Goal: Information Seeking & Learning: Stay updated

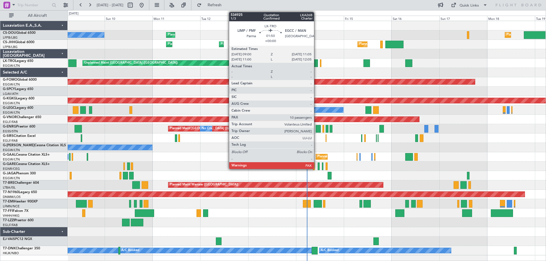
click at [316, 63] on div at bounding box center [315, 63] width 4 height 8
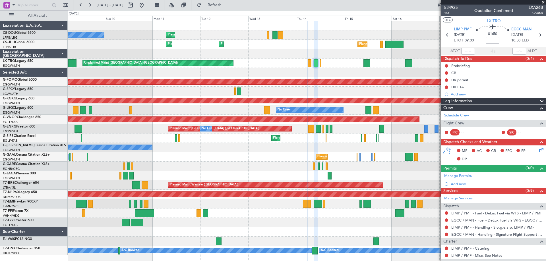
click at [542, 3] on span at bounding box center [543, 2] width 6 height 5
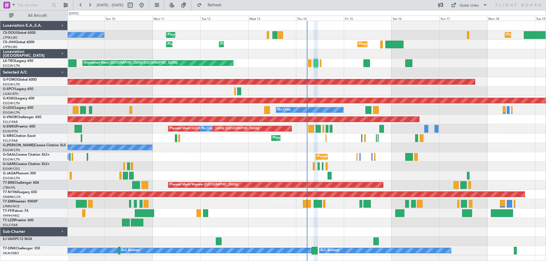
type input "0"
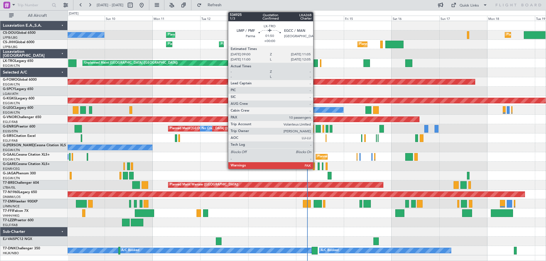
click at [315, 65] on div at bounding box center [315, 63] width 4 height 8
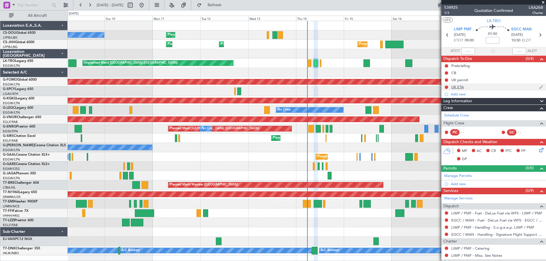
scroll to position [49, 0]
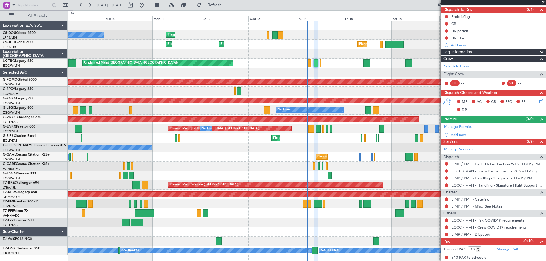
click at [542, 2] on span at bounding box center [543, 2] width 6 height 5
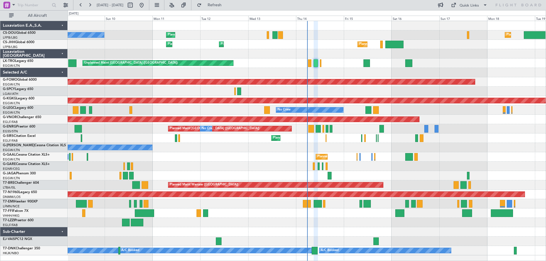
type input "0"
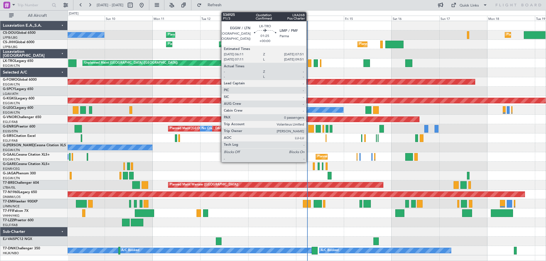
click at [309, 65] on div at bounding box center [309, 63] width 3 height 8
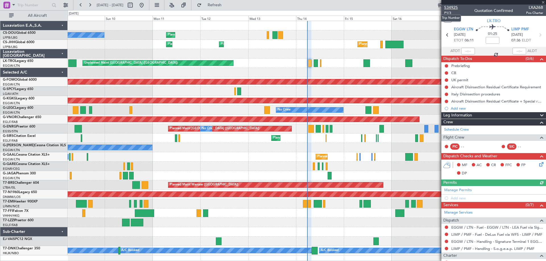
click at [453, 7] on span "534925" at bounding box center [451, 8] width 14 height 6
click at [543, 1] on span at bounding box center [543, 2] width 6 height 5
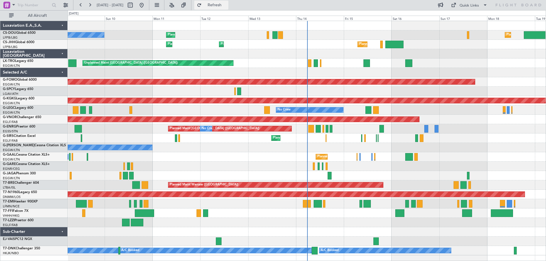
click at [226, 5] on span "Refresh" at bounding box center [215, 5] width 24 height 4
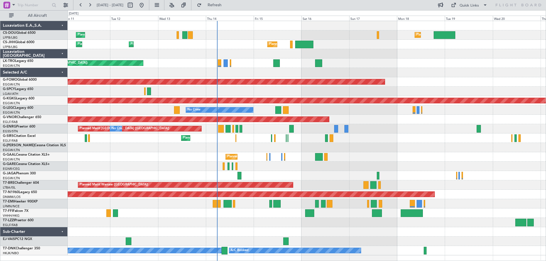
click at [388, 107] on div "No Crew A/C Unavailable London (Luton)" at bounding box center [307, 109] width 478 height 9
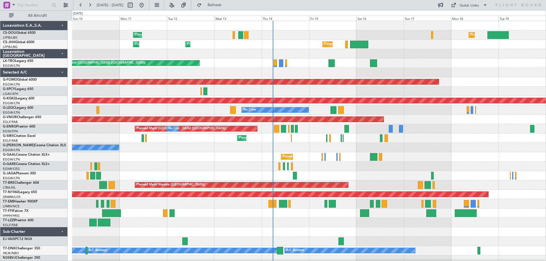
click at [441, 92] on div "Planned Maint London (Luton) Planned Maint Paris (Le Bourget) No Crew Planned M…" at bounding box center [308, 143] width 473 height 244
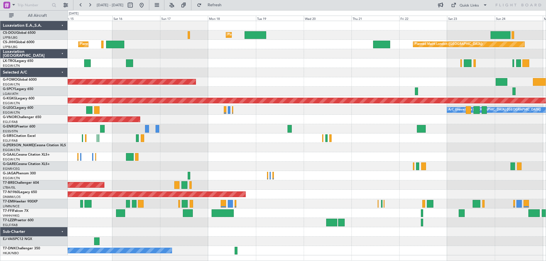
click at [214, 51] on div at bounding box center [307, 53] width 478 height 9
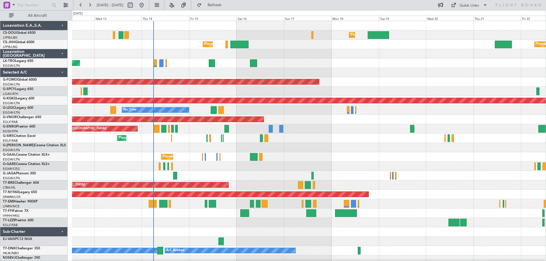
click at [306, 127] on div "Planned Maint London (Luton) Planned Maint Paris (Le Bourget) Planned Maint Par…" at bounding box center [308, 143] width 473 height 244
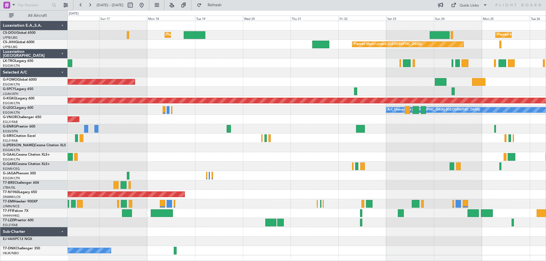
click at [185, 50] on div at bounding box center [307, 53] width 478 height 9
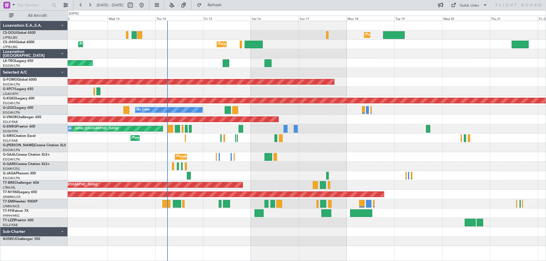
click at [436, 81] on div "Planned Maint London (Luton) Planned Maint Paris (Le Bourget) No Crew Planned M…" at bounding box center [307, 133] width 478 height 225
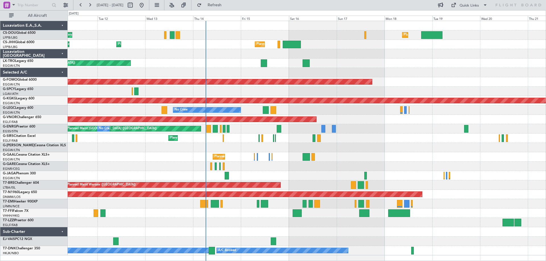
click at [342, 65] on div "Planned Maint Paris (Le Bourget) Planned Maint London (Luton) No Crew Planned M…" at bounding box center [307, 138] width 478 height 234
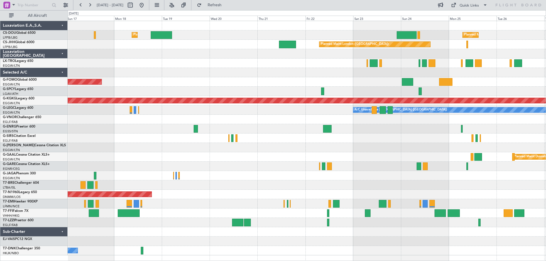
click at [165, 59] on div "Planned Maint London (Luton) Planned Maint Paris (Le Bourget) Planned Maint Lon…" at bounding box center [307, 138] width 478 height 234
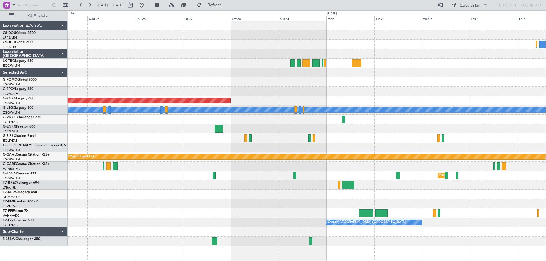
click at [311, 62] on div at bounding box center [307, 63] width 478 height 9
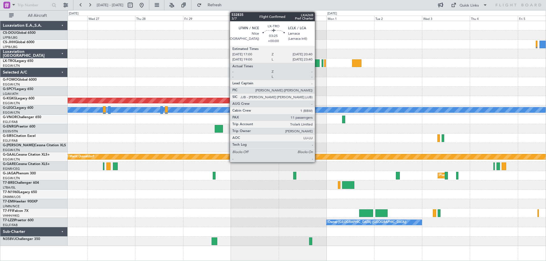
click at [317, 62] on div at bounding box center [315, 63] width 7 height 8
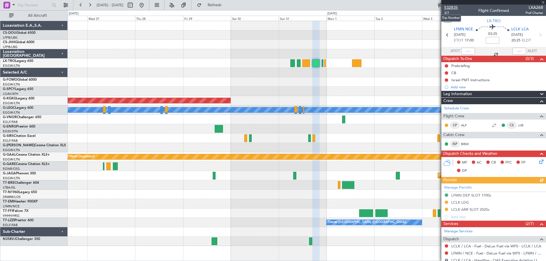
click at [448, 7] on span "532835" at bounding box center [451, 8] width 14 height 6
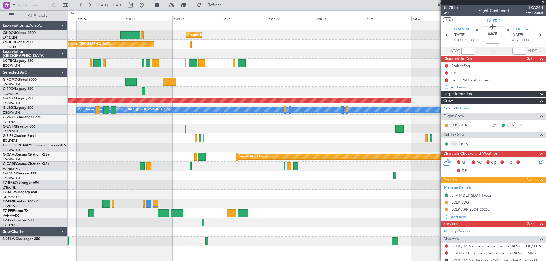
click at [332, 60] on div "Planned Maint [GEOGRAPHIC_DATA] ([GEOGRAPHIC_DATA]) Planned Maint [GEOGRAPHIC_D…" at bounding box center [307, 133] width 478 height 225
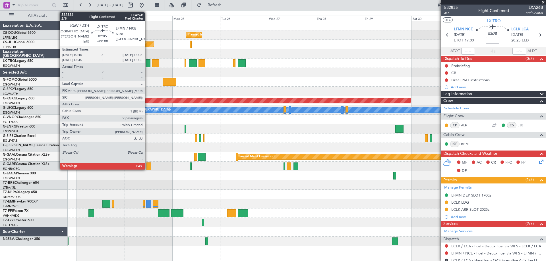
click at [147, 64] on div at bounding box center [147, 63] width 5 height 8
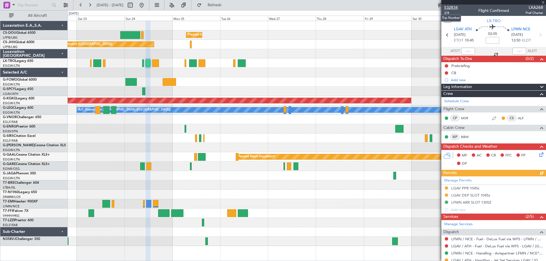
click at [453, 7] on span "532834" at bounding box center [451, 8] width 14 height 6
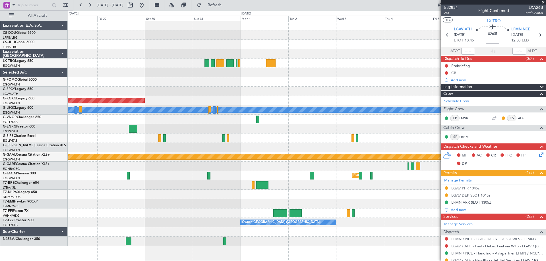
click at [91, 55] on div at bounding box center [307, 53] width 478 height 9
click at [541, 3] on span at bounding box center [543, 2] width 6 height 5
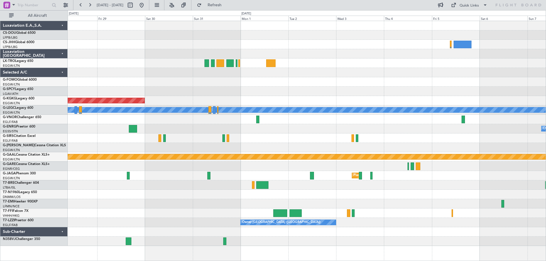
type input "0"
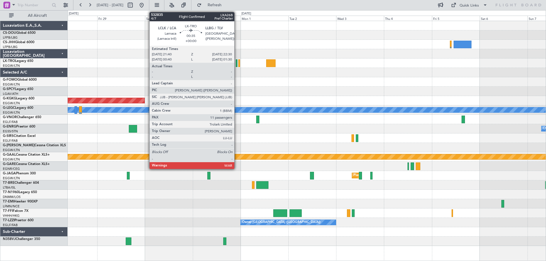
click at [237, 63] on div at bounding box center [237, 63] width 2 height 8
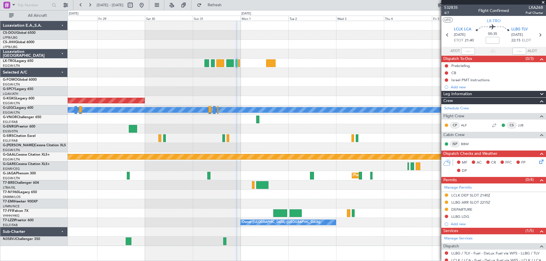
click at [543, 3] on span at bounding box center [543, 2] width 6 height 5
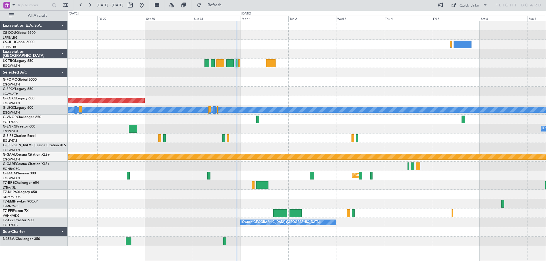
type input "0"
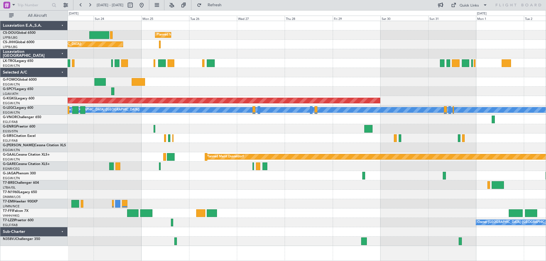
click at [379, 54] on div at bounding box center [307, 53] width 478 height 9
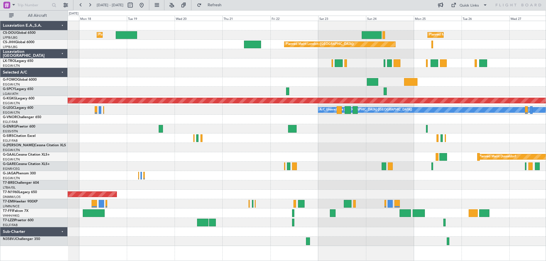
click at [457, 74] on div at bounding box center [307, 72] width 478 height 9
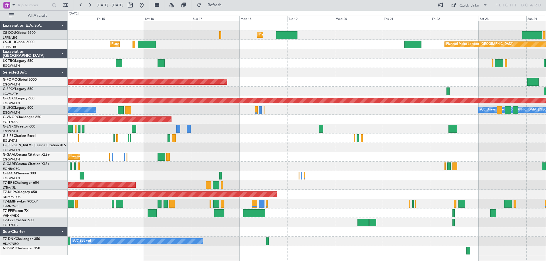
click at [393, 75] on div at bounding box center [307, 72] width 478 height 9
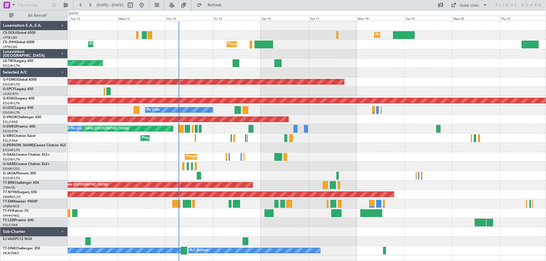
click at [363, 92] on div "Planned Maint London (Luton) Planned Maint Paris (Le Bourget) No Crew Planned M…" at bounding box center [307, 138] width 478 height 234
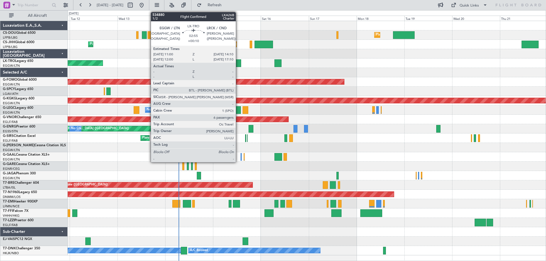
click at [238, 64] on div at bounding box center [237, 63] width 7 height 8
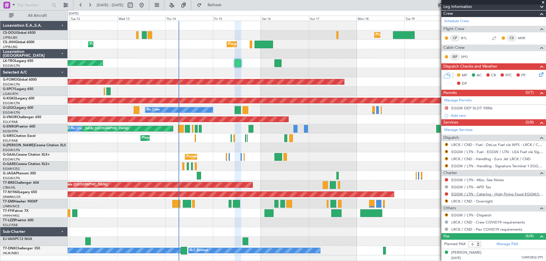
scroll to position [85, 0]
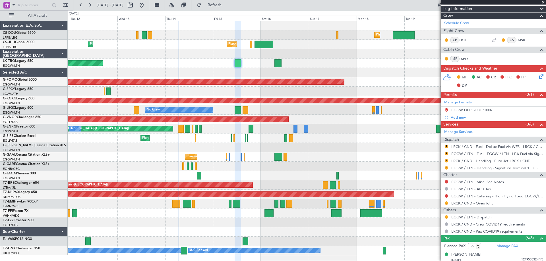
click at [543, 2] on span at bounding box center [543, 2] width 6 height 5
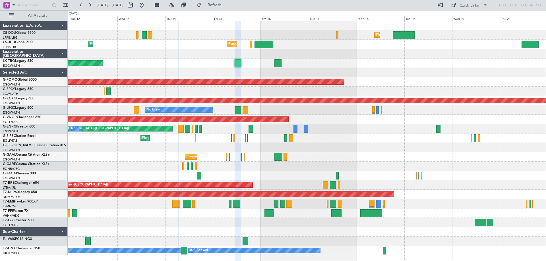
type input "0"
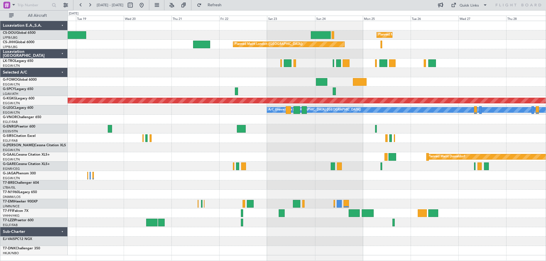
click at [122, 65] on div "Planned Maint Paris (Le Bourget) Planned Maint London (Luton) Planned Maint Lon…" at bounding box center [307, 138] width 478 height 234
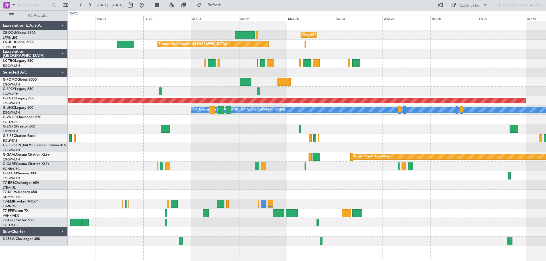
click at [317, 78] on div at bounding box center [307, 81] width 478 height 9
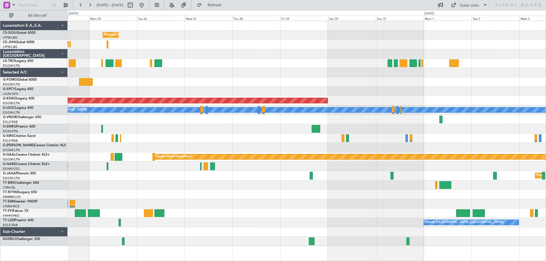
click at [247, 68] on div at bounding box center [307, 63] width 478 height 9
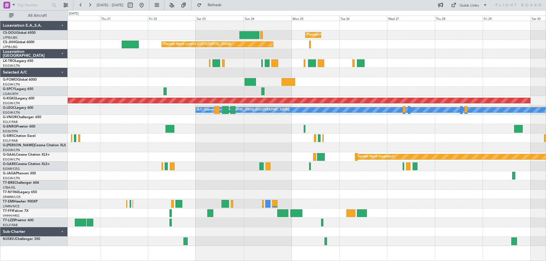
click at [400, 74] on div at bounding box center [307, 72] width 478 height 9
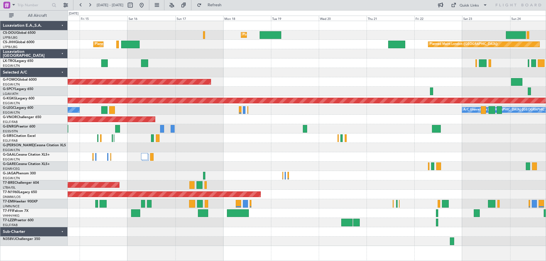
click at [412, 83] on div "Planned Maint London (Luton) Planned Maint Paris (Le Bourget) Planned Maint Lon…" at bounding box center [307, 133] width 478 height 225
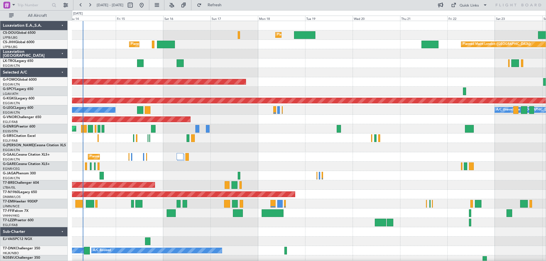
scroll to position [1, 0]
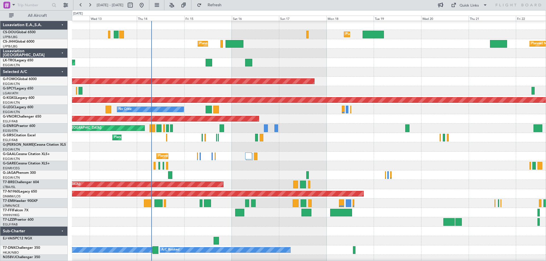
click at [382, 78] on div "Planned Maint Windsor Locks ([PERSON_NAME] Intl)" at bounding box center [308, 81] width 473 height 9
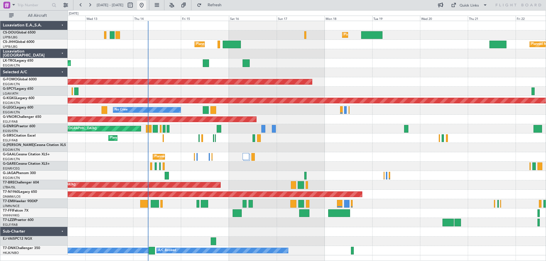
scroll to position [0, 0]
click at [226, 3] on span "Refresh" at bounding box center [215, 5] width 24 height 4
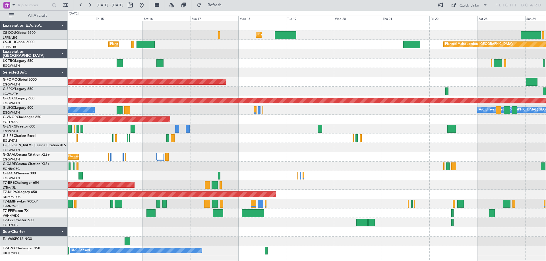
click at [409, 126] on div "Planned Maint London (Luton) Planned Maint Paris (Le Bourget) Planned Maint Lon…" at bounding box center [307, 138] width 478 height 234
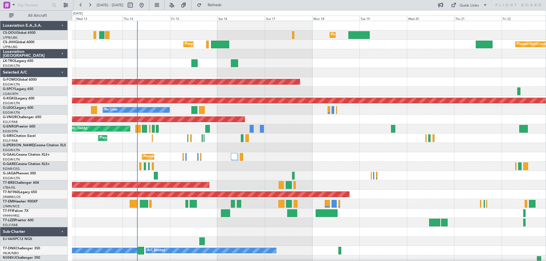
click at [298, 129] on div "Planned Maint London (Stansted) No Crew" at bounding box center [308, 128] width 473 height 9
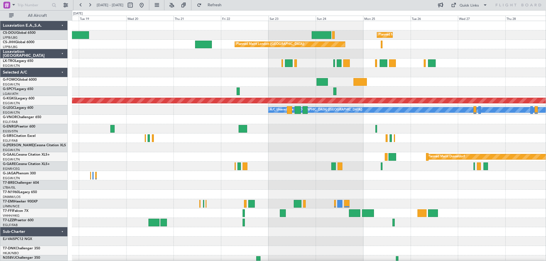
click at [197, 124] on div "Planned Maint Paris (Le Bourget) Planned Maint London (Luton) Planned Maint Lon…" at bounding box center [308, 143] width 473 height 244
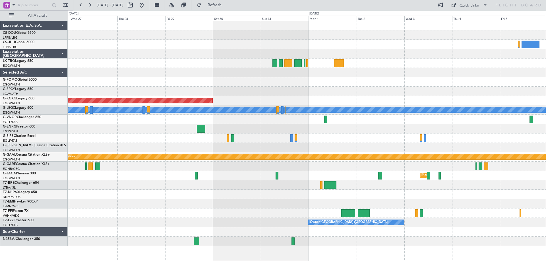
click at [116, 130] on div "Planned Maint Paris (Le Bourget) Planned Maint London (Biggin Hill) AOG Maint I…" at bounding box center [307, 133] width 478 height 225
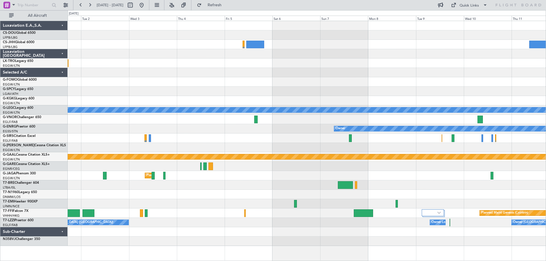
click at [157, 134] on div "A/C Unavailable London (Luton) Owner Planned Maint Dusseldorf Planned Maint Lon…" at bounding box center [307, 133] width 478 height 225
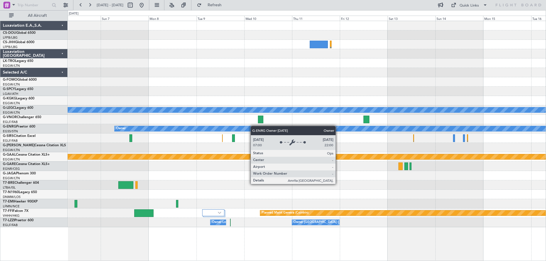
click at [154, 128] on div "A/C Unavailable London (Luton) Owner Planned Maint Dusseldorf Planned Maint Gen…" at bounding box center [307, 124] width 478 height 206
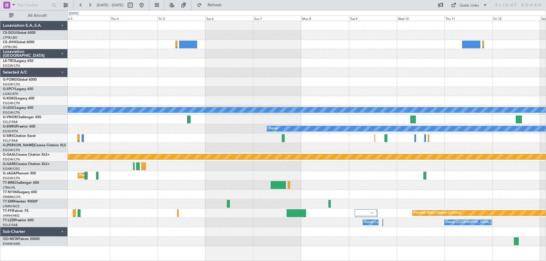
click at [316, 121] on div at bounding box center [307, 119] width 478 height 9
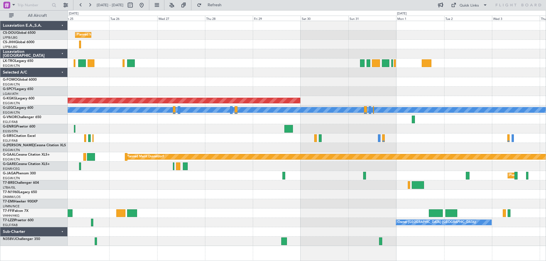
click at [411, 129] on div at bounding box center [307, 128] width 478 height 9
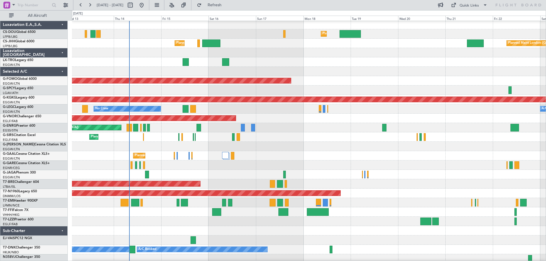
scroll to position [1, 0]
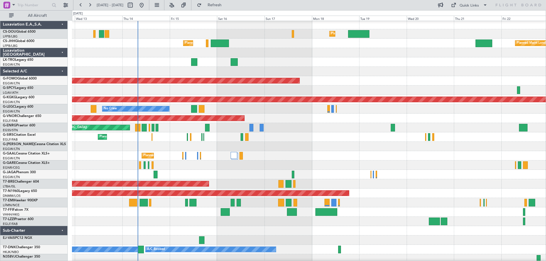
click at [294, 132] on div "Planned Maint London (Stansted) No Crew" at bounding box center [308, 127] width 473 height 9
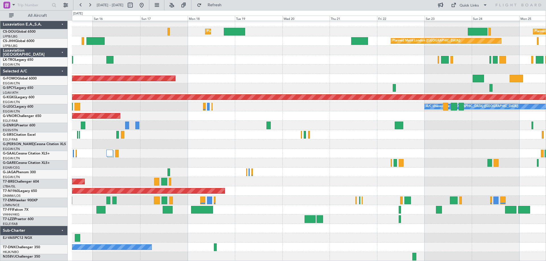
scroll to position [3, 0]
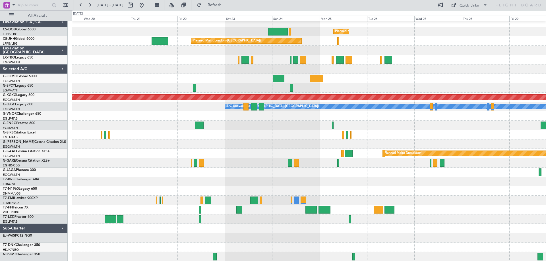
click at [130, 74] on div "Planned Maint Windsor Locks ([PERSON_NAME] Intl)" at bounding box center [308, 78] width 473 height 9
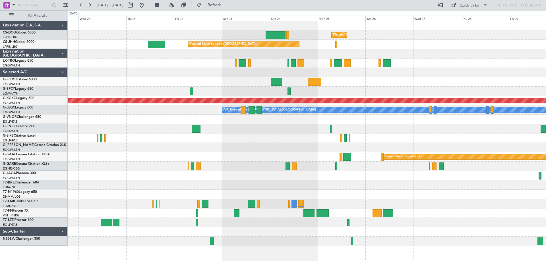
scroll to position [0, 0]
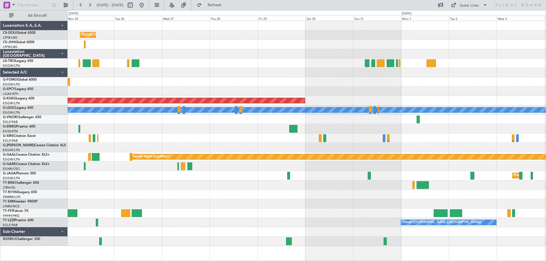
click at [200, 78] on div at bounding box center [307, 81] width 478 height 9
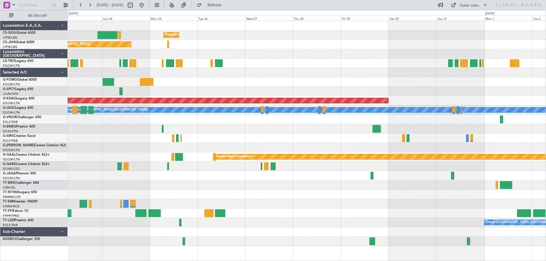
click at [415, 76] on div "Planned Maint Paris (Le Bourget) Planned Maint London (Biggin Hill) AOG Maint I…" at bounding box center [307, 133] width 478 height 225
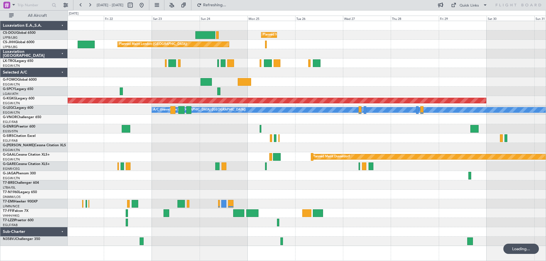
click at [294, 79] on div "Planned Maint Paris (Le Bourget) Planned Maint London (Biggin Hill) AOG Maint I…" at bounding box center [307, 133] width 478 height 225
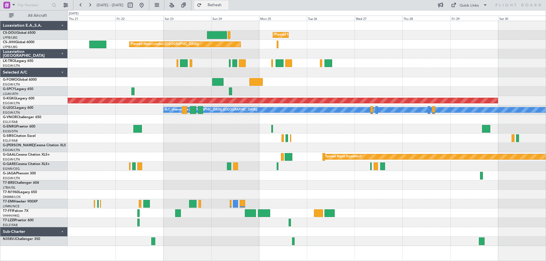
click at [226, 4] on span "Refresh" at bounding box center [215, 5] width 24 height 4
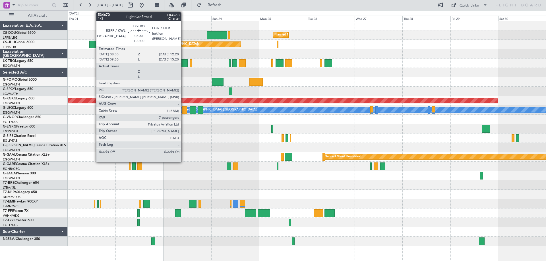
click at [184, 64] on div at bounding box center [184, 63] width 8 height 8
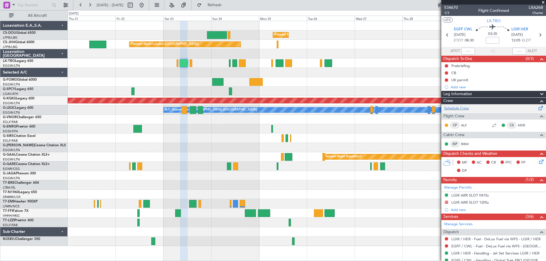
scroll to position [157, 0]
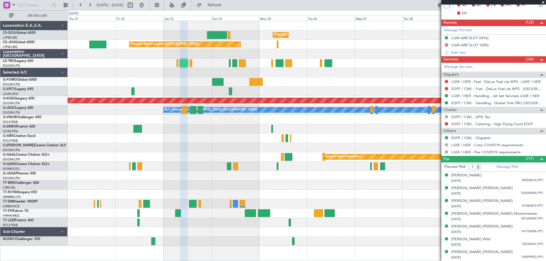
click at [542, 2] on span at bounding box center [543, 2] width 6 height 5
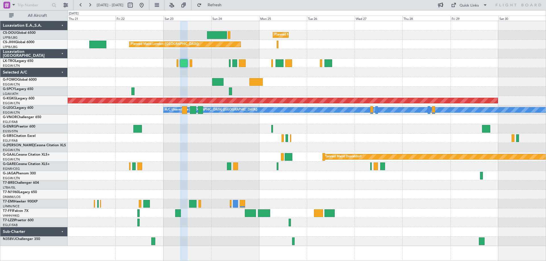
type input "0"
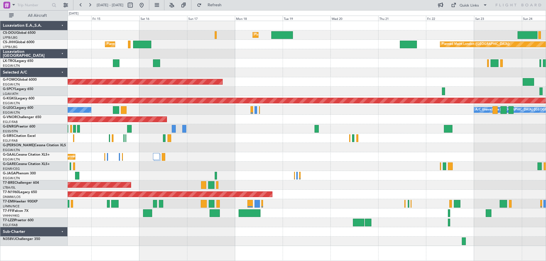
click at [425, 68] on div at bounding box center [307, 72] width 478 height 9
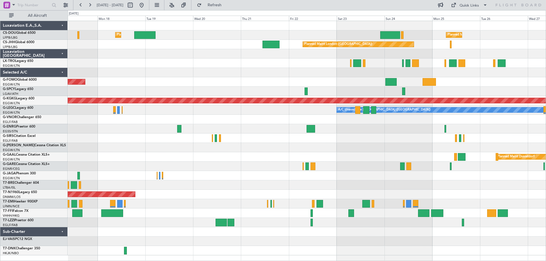
click at [247, 68] on div at bounding box center [307, 72] width 478 height 9
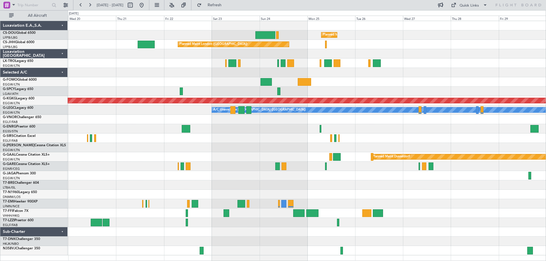
click at [350, 82] on div "Planned Maint Paris (Le Bourget) Planned Maint London (Luton) Planned Maint Lon…" at bounding box center [307, 138] width 478 height 234
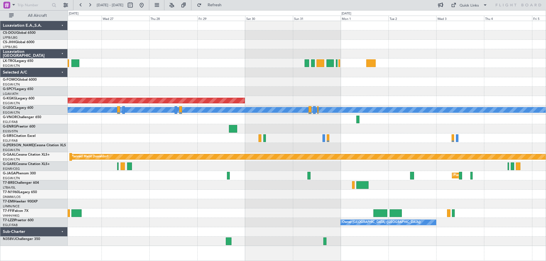
click at [255, 84] on div at bounding box center [307, 81] width 478 height 9
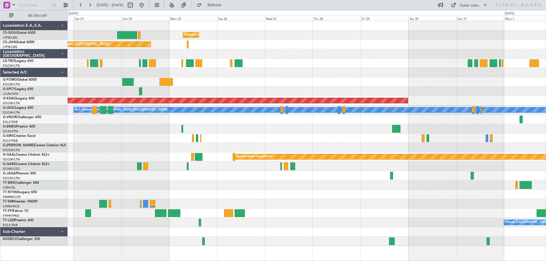
click at [354, 85] on div "Planned Maint Paris (Le Bourget) Planned Maint London (Biggin Hill) AOG Maint I…" at bounding box center [307, 133] width 478 height 225
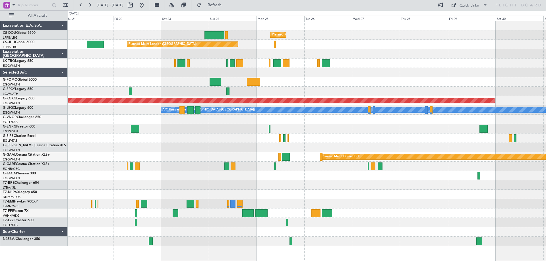
click at [329, 81] on div at bounding box center [307, 81] width 478 height 9
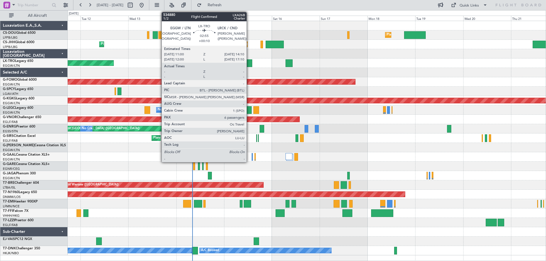
click at [249, 63] on div at bounding box center [248, 63] width 7 height 8
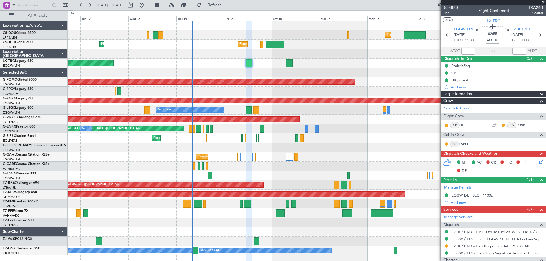
click at [542, 1] on span at bounding box center [543, 2] width 6 height 5
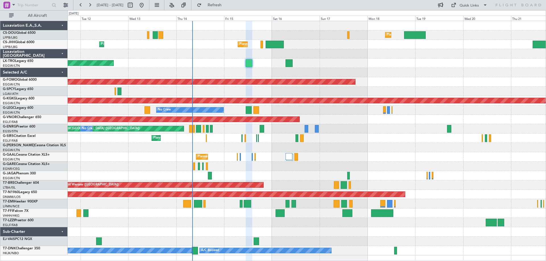
type input "0"
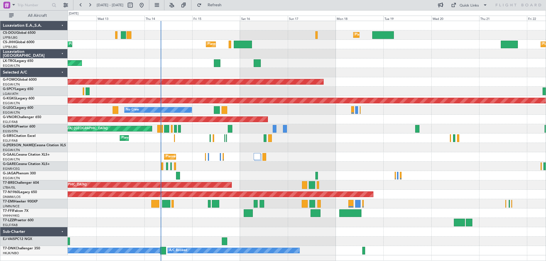
click at [336, 120] on div "Planned Maint London ([GEOGRAPHIC_DATA])" at bounding box center [307, 119] width 478 height 9
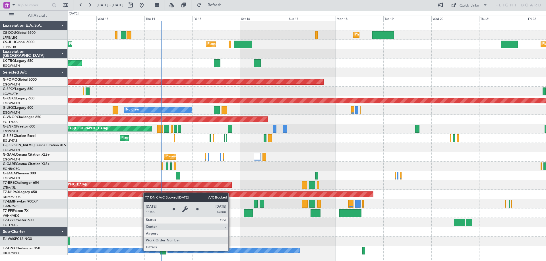
click at [231, 251] on div "A/C Booked" at bounding box center [234, 250] width 132 height 5
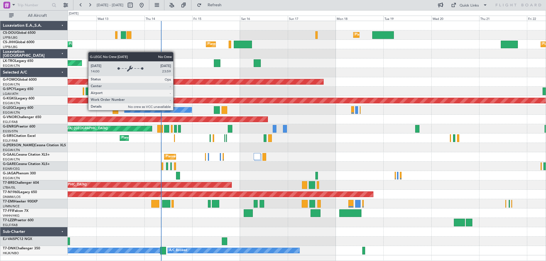
click at [176, 110] on div "No Crew" at bounding box center [157, 109] width 67 height 5
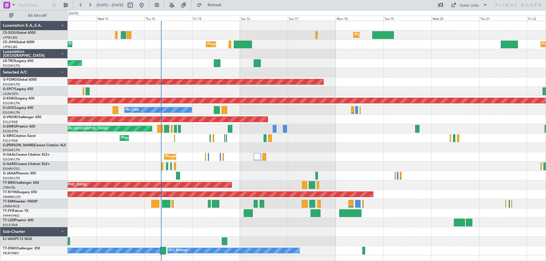
click at [383, 82] on div "Planned Maint Windsor Locks ([PERSON_NAME] Intl)" at bounding box center [307, 81] width 478 height 9
click at [226, 5] on span "Refresh" at bounding box center [215, 5] width 24 height 4
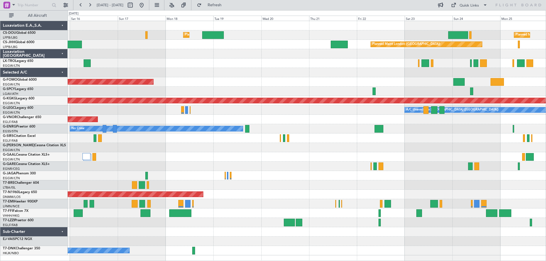
click at [220, 147] on div "Planned Maint London (Luton) Planned Maint Paris (Le Bourget) Planned Maint Lon…" at bounding box center [307, 138] width 478 height 234
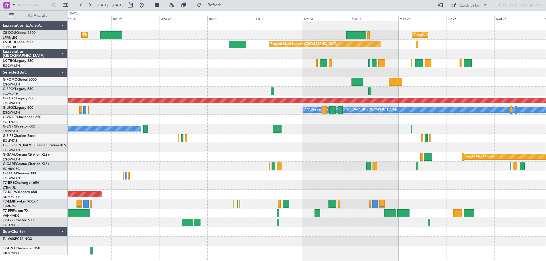
click at [283, 141] on div at bounding box center [307, 138] width 478 height 9
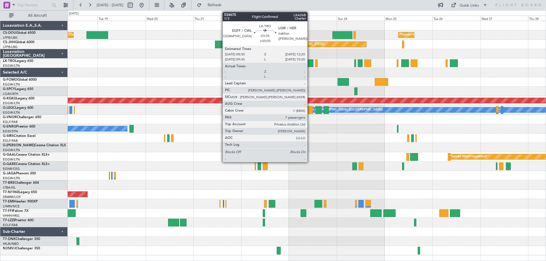
click at [310, 64] on div at bounding box center [309, 63] width 8 height 8
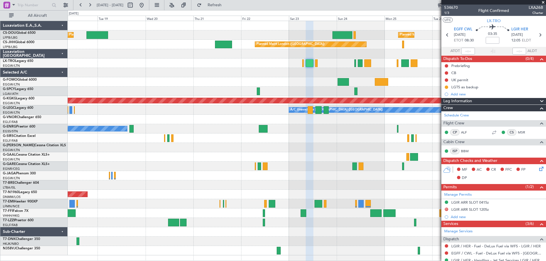
click at [543, 3] on span at bounding box center [543, 2] width 6 height 5
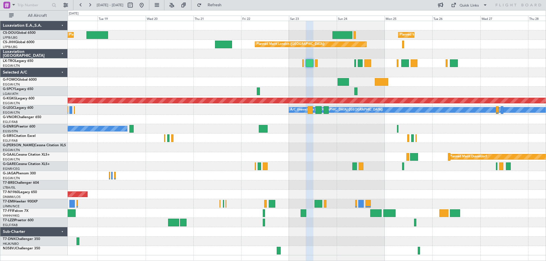
type input "0"
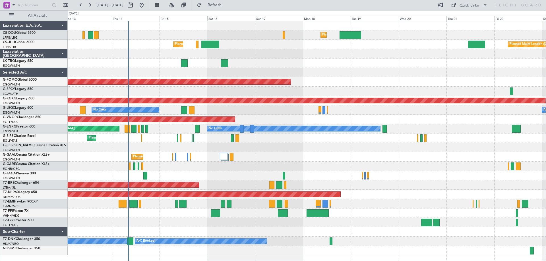
click at [433, 88] on div at bounding box center [307, 91] width 478 height 9
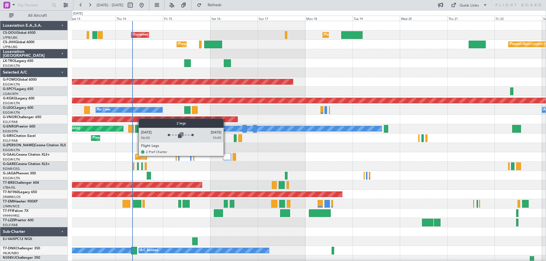
click at [226, 156] on div at bounding box center [227, 156] width 8 height 7
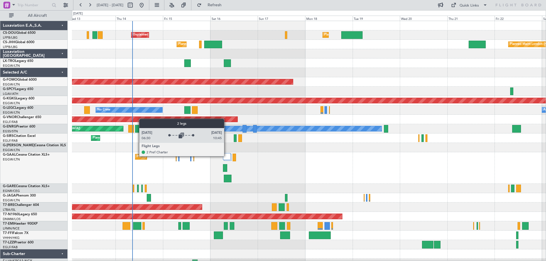
click at [227, 156] on div at bounding box center [227, 156] width 8 height 7
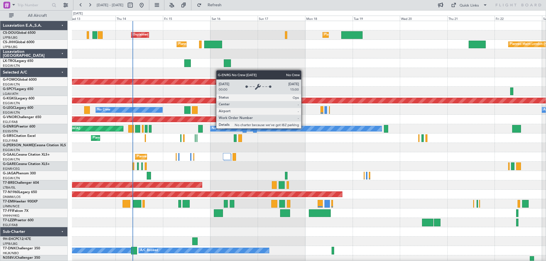
click at [303, 128] on div "No Crew" at bounding box center [295, 128] width 171 height 5
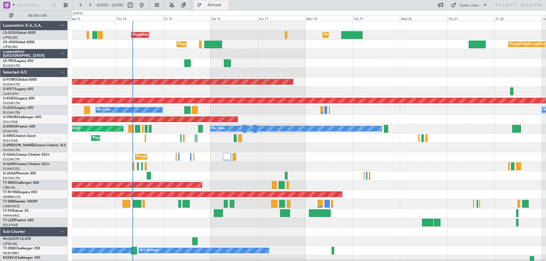
click at [226, 6] on span "Refresh" at bounding box center [215, 5] width 24 height 4
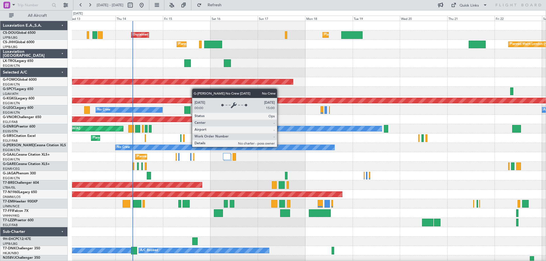
click at [279, 147] on div "No Crew" at bounding box center [224, 147] width 219 height 5
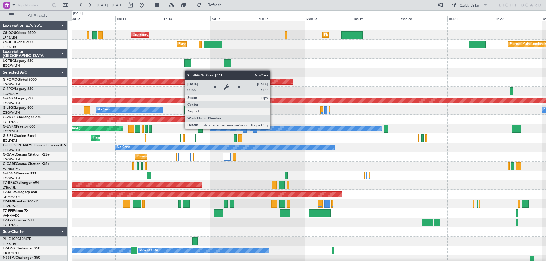
click at [272, 128] on div "No Crew" at bounding box center [295, 128] width 171 height 5
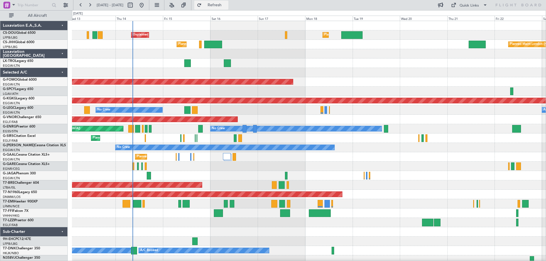
click at [228, 2] on button "Refresh" at bounding box center [211, 5] width 34 height 9
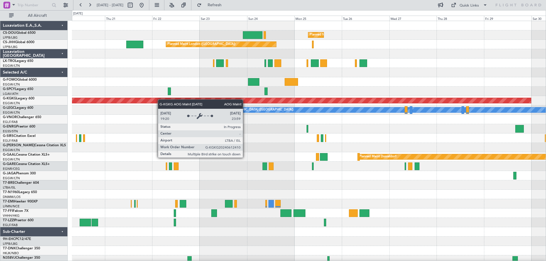
click at [117, 102] on div "Planned Maint [GEOGRAPHIC_DATA] ([GEOGRAPHIC_DATA]) Planned Maint [GEOGRAPHIC_D…" at bounding box center [308, 143] width 473 height 244
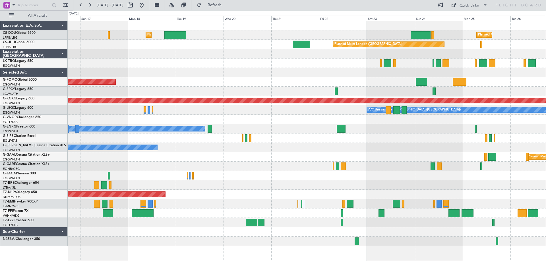
click at [515, 84] on div "Planned Maint Windsor Locks ([PERSON_NAME] Intl)" at bounding box center [307, 81] width 478 height 9
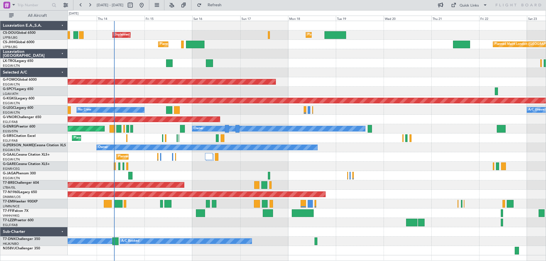
click at [335, 79] on div "Planned Maint Windsor Locks ([PERSON_NAME] Intl)" at bounding box center [307, 81] width 478 height 9
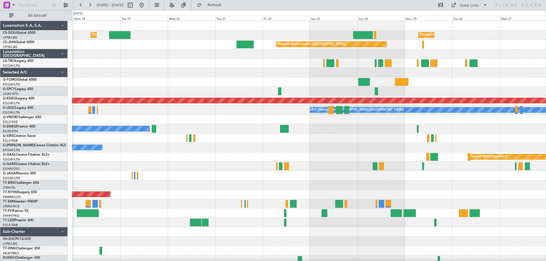
scroll to position [2, 0]
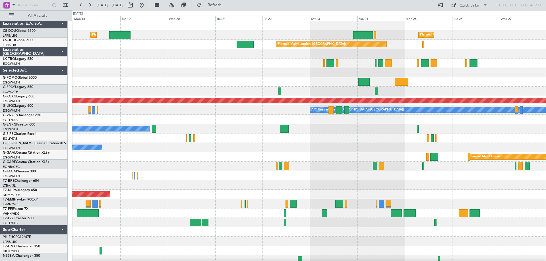
click at [188, 115] on div "Planned Maint London ([GEOGRAPHIC_DATA])" at bounding box center [308, 119] width 473 height 9
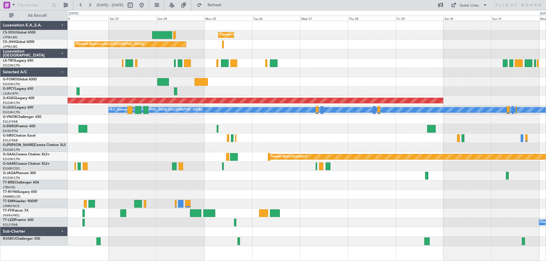
scroll to position [0, 0]
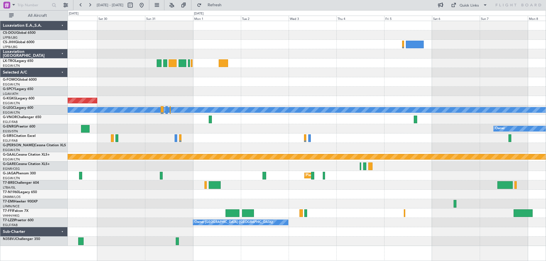
click at [188, 114] on div "AOG Maint [GEOGRAPHIC_DATA] (Ataturk) A/C Unavailable [GEOGRAPHIC_DATA] ([GEOGR…" at bounding box center [307, 133] width 478 height 225
click at [450, 153] on div "AOG Maint [GEOGRAPHIC_DATA] (Ataturk) A/C Unavailable [GEOGRAPHIC_DATA] ([GEOGR…" at bounding box center [307, 133] width 478 height 225
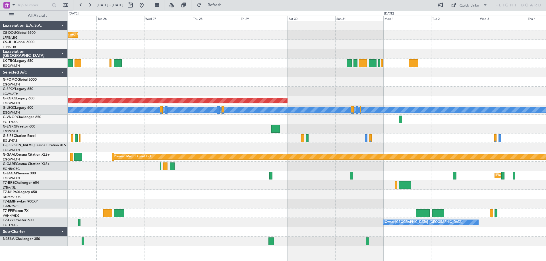
click at [383, 92] on div "Planned Maint [GEOGRAPHIC_DATA] ([GEOGRAPHIC_DATA]) Planned Maint [GEOGRAPHIC_D…" at bounding box center [307, 133] width 478 height 225
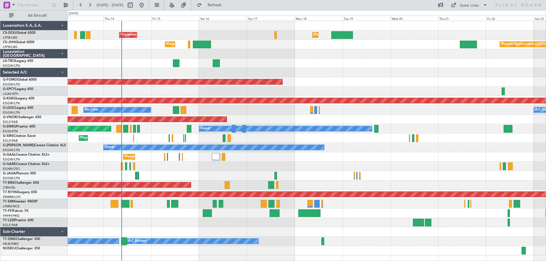
click at [369, 93] on div at bounding box center [307, 91] width 478 height 9
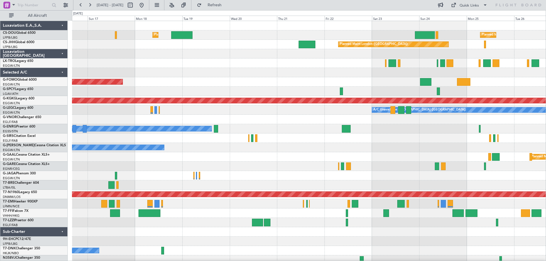
click at [261, 65] on div at bounding box center [308, 63] width 473 height 9
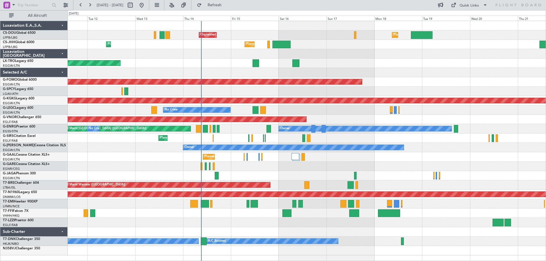
click at [435, 69] on div "Planned Maint [GEOGRAPHIC_DATA] ([GEOGRAPHIC_DATA]) Unplanned Maint [GEOGRAPHIC…" at bounding box center [307, 138] width 478 height 234
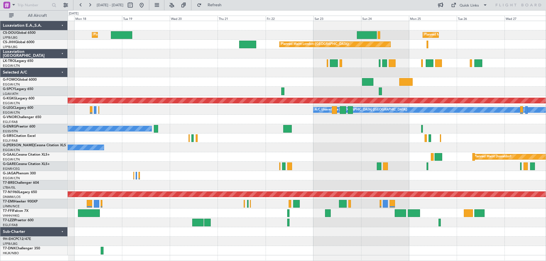
click at [156, 64] on div "Planned Maint [GEOGRAPHIC_DATA] ([GEOGRAPHIC_DATA]) Planned Maint [GEOGRAPHIC_D…" at bounding box center [307, 138] width 478 height 234
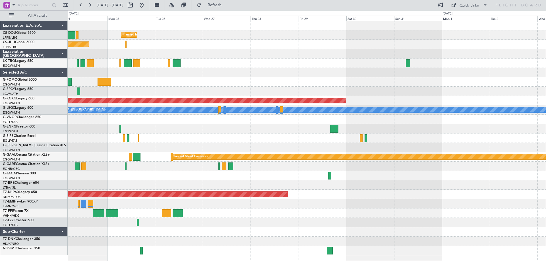
click at [215, 125] on div "Planned Maint [GEOGRAPHIC_DATA] ([GEOGRAPHIC_DATA]) Planned Maint [GEOGRAPHIC_D…" at bounding box center [307, 138] width 478 height 234
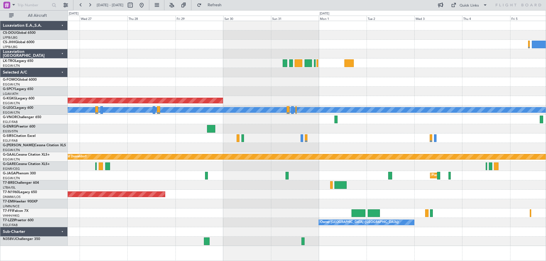
click at [288, 189] on div "Planned Maint [GEOGRAPHIC_DATA] ([GEOGRAPHIC_DATA]) Planned Maint [GEOGRAPHIC_D…" at bounding box center [307, 133] width 478 height 225
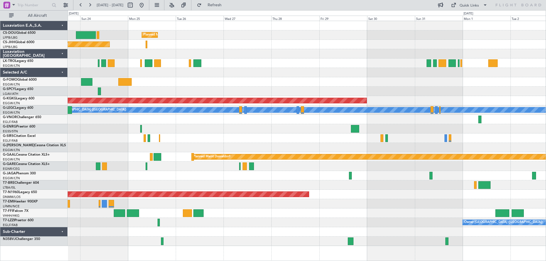
click at [416, 203] on div at bounding box center [307, 203] width 478 height 9
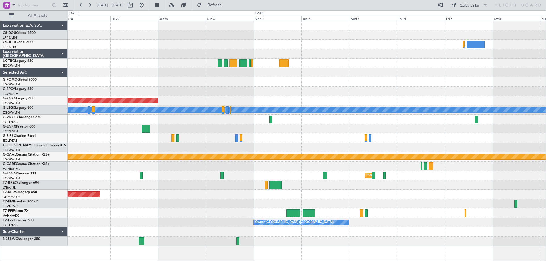
click at [235, 165] on div "Planned Maint [GEOGRAPHIC_DATA] ([GEOGRAPHIC_DATA]) AOG Maint [GEOGRAPHIC_DATA]…" at bounding box center [307, 133] width 478 height 225
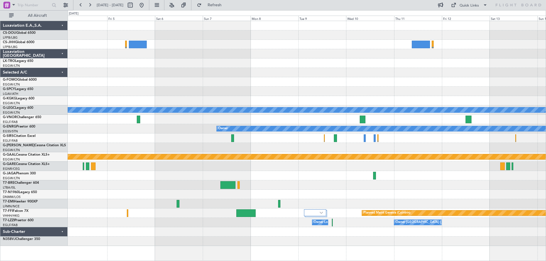
click at [140, 143] on div "A/C Unavailable [GEOGRAPHIC_DATA] ([GEOGRAPHIC_DATA]) Owner Planned [GEOGRAPHIC…" at bounding box center [307, 133] width 478 height 225
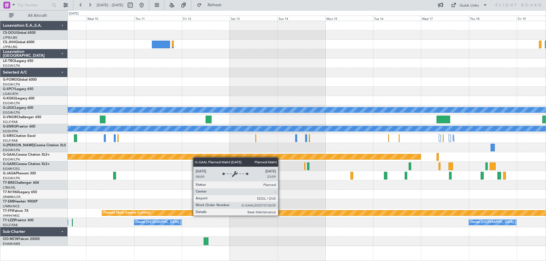
click at [175, 155] on div "A/C Unavailable [GEOGRAPHIC_DATA] ([GEOGRAPHIC_DATA]) Owner Planned [GEOGRAPHIC…" at bounding box center [307, 133] width 478 height 225
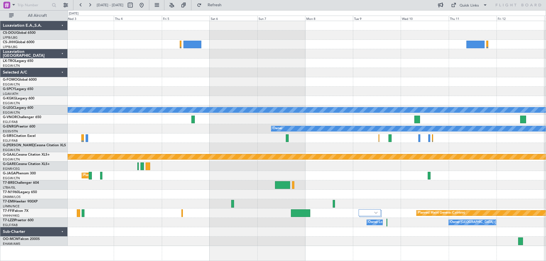
click at [452, 197] on div "A/C Unavailable [GEOGRAPHIC_DATA] ([GEOGRAPHIC_DATA]) Owner Planned [GEOGRAPHIC…" at bounding box center [307, 133] width 478 height 225
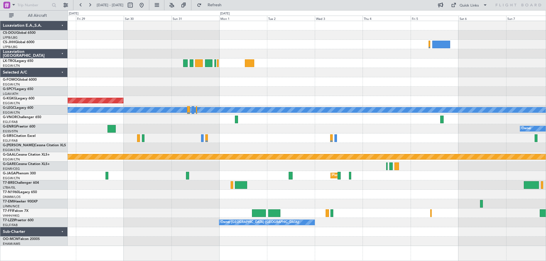
click at [438, 178] on div "Planned Maint [GEOGRAPHIC_DATA] ([GEOGRAPHIC_DATA])" at bounding box center [307, 175] width 478 height 9
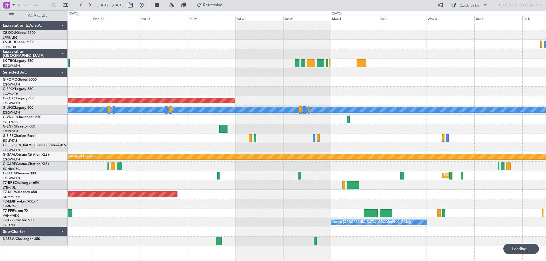
click at [369, 189] on div at bounding box center [307, 184] width 478 height 9
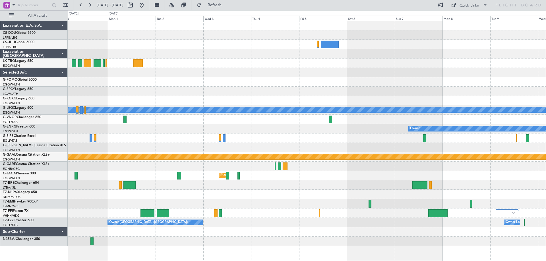
click at [262, 198] on div "Planned Maint [GEOGRAPHIC_DATA] ([GEOGRAPHIC_DATA])" at bounding box center [307, 194] width 478 height 9
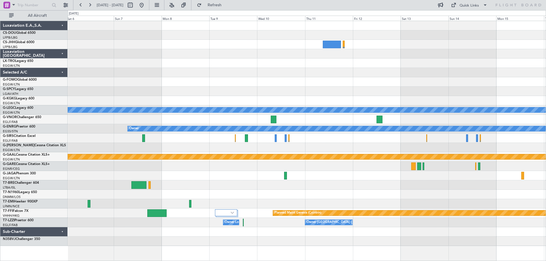
click at [222, 178] on div "A/C Unavailable London (Luton) Owner Planned Maint Dusseldorf Planned Maint Gen…" at bounding box center [307, 133] width 478 height 225
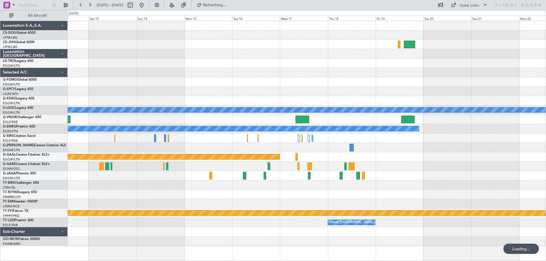
click at [152, 194] on div at bounding box center [307, 194] width 478 height 9
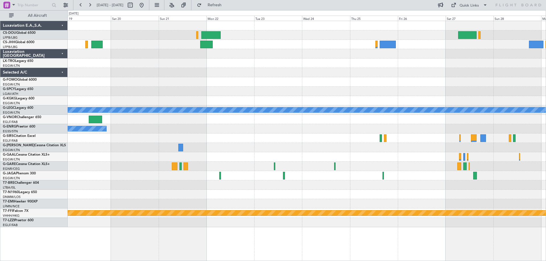
click at [128, 205] on div at bounding box center [307, 203] width 478 height 9
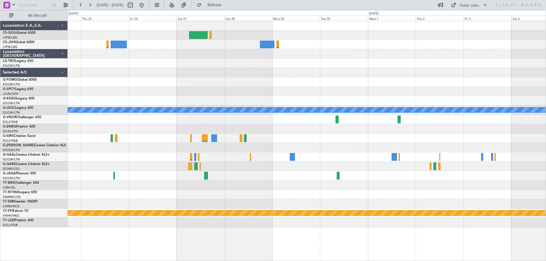
click at [183, 196] on div at bounding box center [307, 194] width 478 height 9
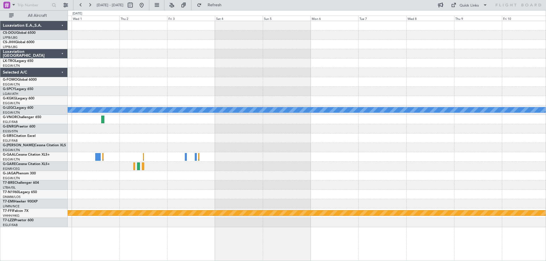
click at [141, 192] on div at bounding box center [307, 194] width 478 height 9
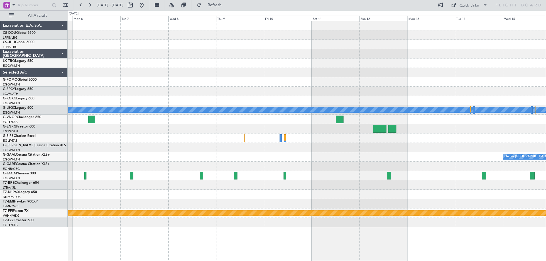
click at [138, 197] on div at bounding box center [307, 194] width 478 height 9
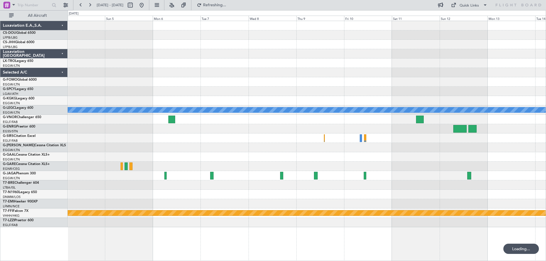
click at [276, 198] on div at bounding box center [307, 194] width 478 height 9
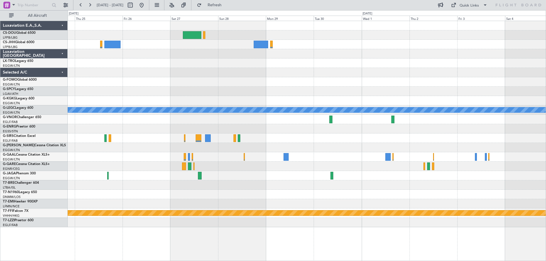
click at [354, 205] on div "A/C Unavailable London (Luton) Planned Maint Geneva (Cointrin)" at bounding box center [307, 124] width 478 height 206
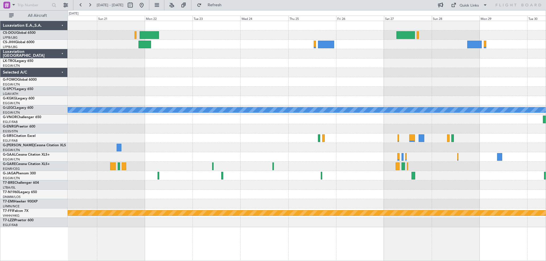
click at [335, 193] on div at bounding box center [307, 194] width 478 height 9
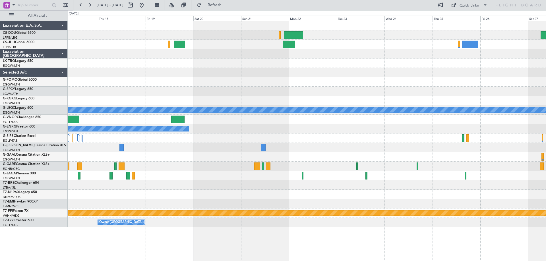
click at [410, 199] on div at bounding box center [307, 194] width 478 height 9
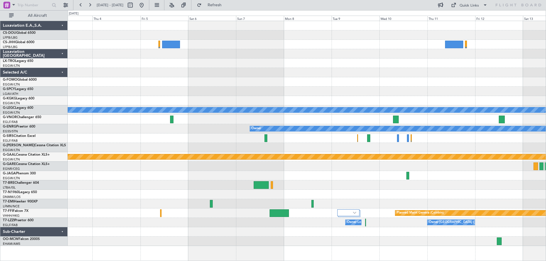
click at [464, 193] on div "A/C Unavailable London (Luton) Owner Planned Maint Dusseldorf Planned Maint Gen…" at bounding box center [307, 133] width 478 height 225
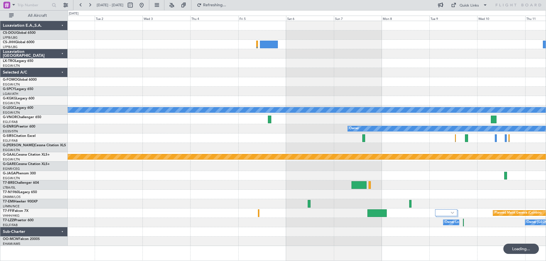
click at [252, 189] on div "AOG Maint Istanbul (Ataturk) A/C Unavailable London (Luton) Owner Planned Maint…" at bounding box center [307, 133] width 478 height 225
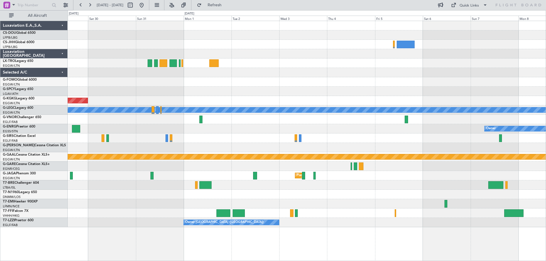
click at [301, 193] on div "Planned Maint [GEOGRAPHIC_DATA] ([GEOGRAPHIC_DATA])" at bounding box center [307, 194] width 478 height 9
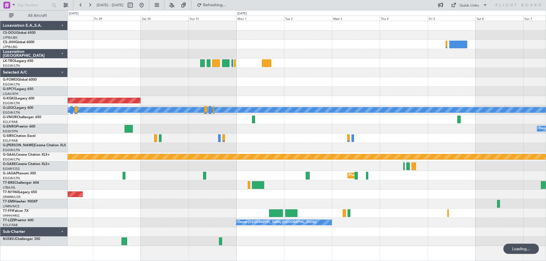
click at [185, 187] on div at bounding box center [307, 184] width 478 height 9
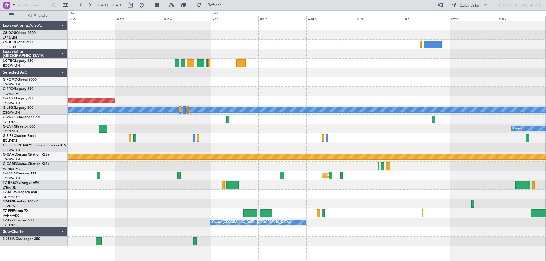
click at [404, 202] on div at bounding box center [307, 203] width 478 height 9
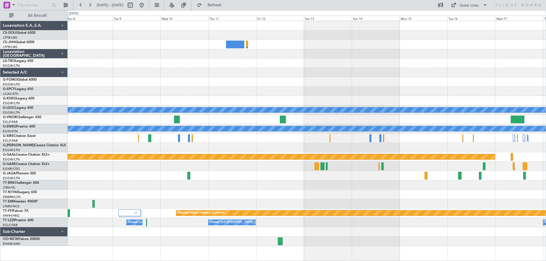
click at [212, 185] on div "A/C Unavailable London (Luton) Owner Planned Maint Dusseldorf Planned Maint Gen…" at bounding box center [307, 133] width 478 height 225
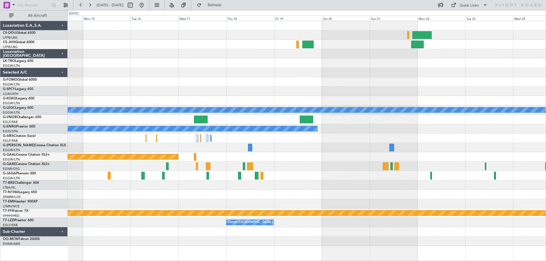
click at [136, 190] on div at bounding box center [307, 194] width 478 height 9
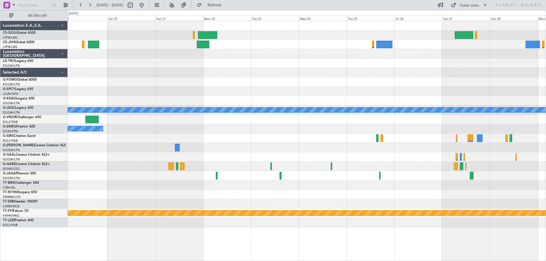
click at [192, 180] on div at bounding box center [307, 175] width 478 height 9
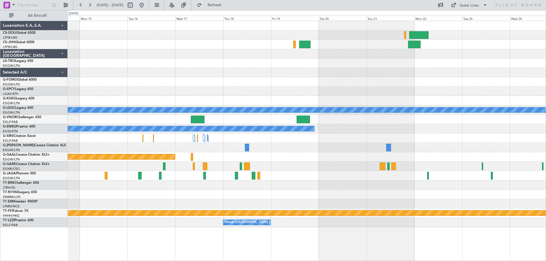
click at [336, 181] on div at bounding box center [307, 184] width 478 height 9
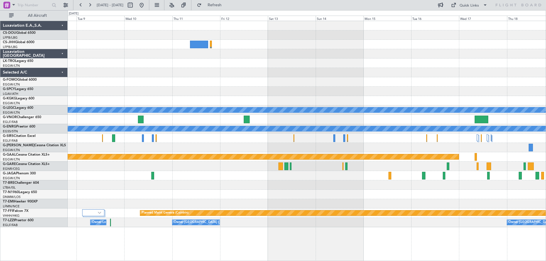
click at [405, 192] on div "A/C Unavailable London (Luton) Owner Planned Maint Dusseldorf Planned Maint Gen…" at bounding box center [307, 124] width 478 height 206
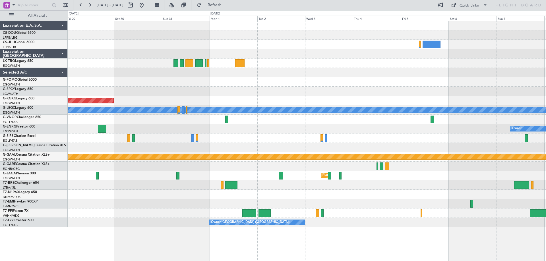
click at [316, 180] on div "AOG Maint Istanbul (Ataturk) A/C Unavailable London (Luton) Owner Planned Maint…" at bounding box center [307, 124] width 478 height 206
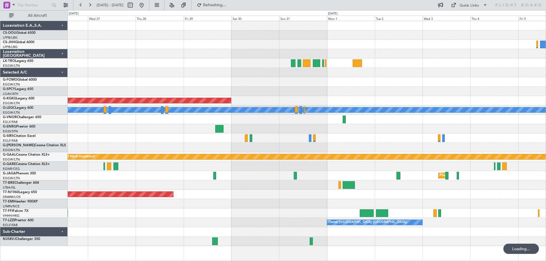
click at [272, 207] on div "AOG Maint Istanbul (Ataturk) A/C Unavailable London (Luton) Owner Planned Maint…" at bounding box center [307, 133] width 478 height 225
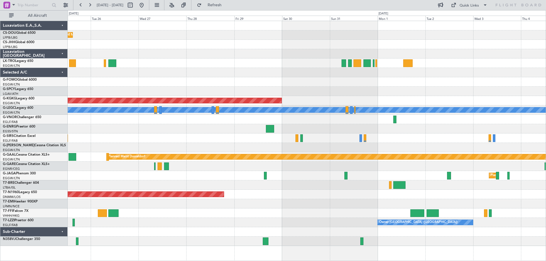
click at [172, 177] on div "Planned Maint Paris (Le Bourget) Planned Maint London (Biggin Hill) AOG Maint I…" at bounding box center [307, 133] width 478 height 225
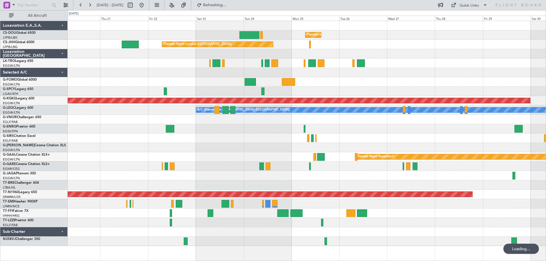
click at [344, 178] on div at bounding box center [307, 175] width 478 height 9
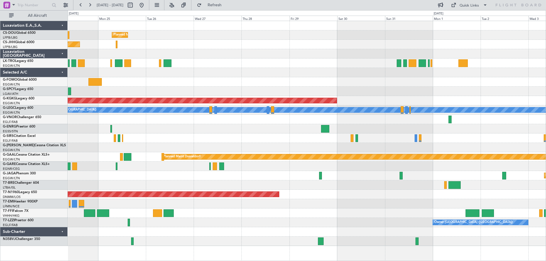
click at [200, 186] on div at bounding box center [307, 184] width 478 height 9
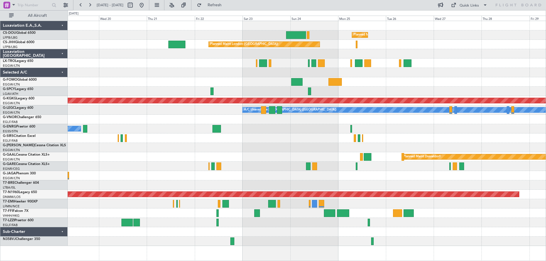
click at [444, 182] on div at bounding box center [307, 184] width 478 height 9
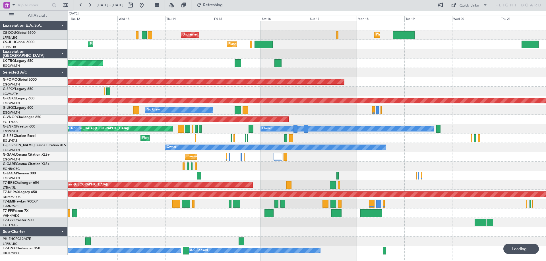
click at [247, 171] on div "Planned Maint London (Luton) Unplanned Maint Paris (Le Bourget) Planned Maint P…" at bounding box center [307, 138] width 478 height 234
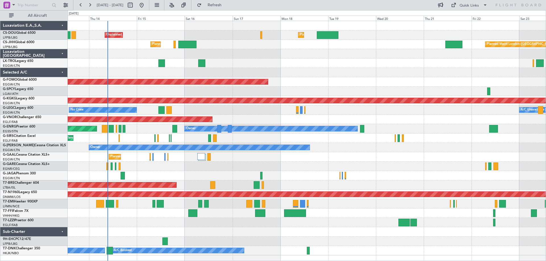
click at [400, 78] on div "Planned Maint London (Luton) Unplanned Maint Paris (Le Bourget) Planned Maint P…" at bounding box center [307, 138] width 478 height 234
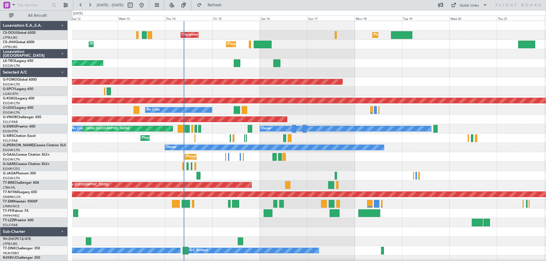
click at [314, 52] on div at bounding box center [308, 53] width 473 height 9
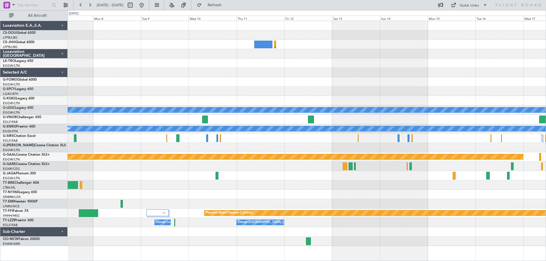
click at [359, 177] on div "A/C Unavailable London (Luton) Owner Planned Maint Dusseldorf Planned Maint Gen…" at bounding box center [307, 133] width 478 height 225
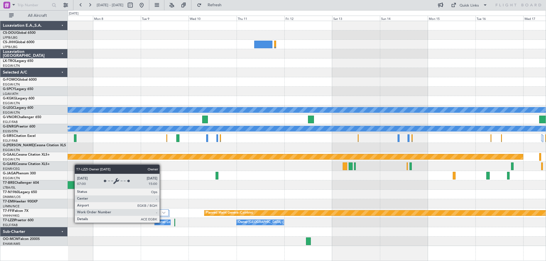
click at [162, 222] on div "Owner London (Biggin Hill)" at bounding box center [184, 222] width 57 height 9
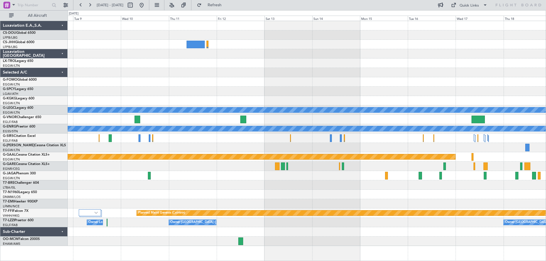
click at [231, 157] on div "Planned Maint Dusseldorf" at bounding box center [307, 156] width 478 height 9
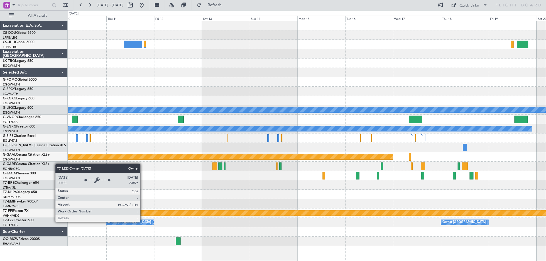
click at [143, 222] on div "Owner London (Luton)" at bounding box center [129, 222] width 47 height 5
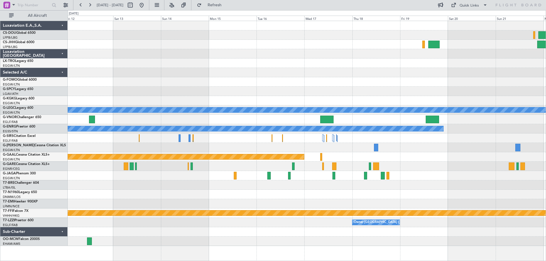
click at [248, 143] on div at bounding box center [307, 147] width 478 height 9
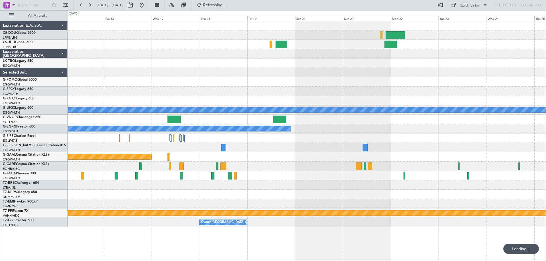
click at [231, 220] on div "Owner London (Luton)" at bounding box center [240, 222] width 78 height 9
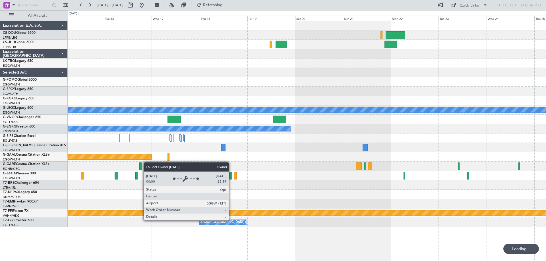
click at [231, 220] on div "Owner London (Luton)" at bounding box center [240, 222] width 78 height 9
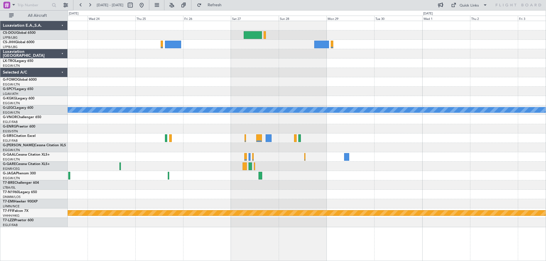
click at [64, 121] on div "A/C Unavailable London (Luton) Planned Maint Geneva (Cointrin) Luxaviation E.A.…" at bounding box center [273, 135] width 546 height 251
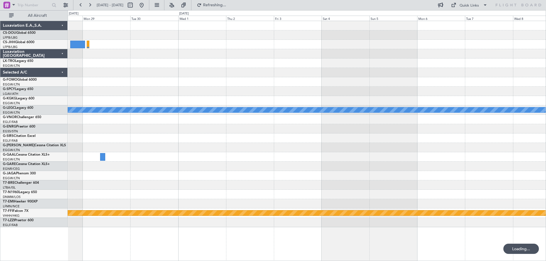
click at [193, 127] on div "A/C Unavailable London (Luton) Planned Maint Geneva (Cointrin)" at bounding box center [307, 124] width 478 height 206
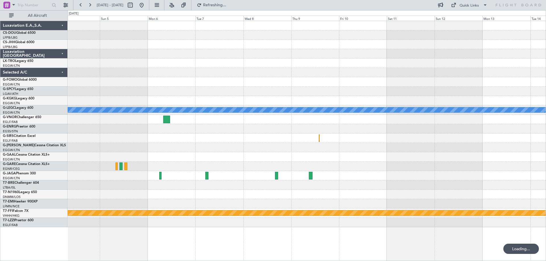
click at [142, 120] on div "A/C Unavailable London (Luton) Owner London (Luton) Planned Maint Geneva (Coint…" at bounding box center [307, 124] width 478 height 206
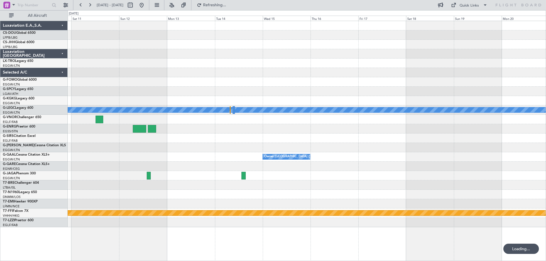
click at [92, 130] on div at bounding box center [307, 128] width 478 height 9
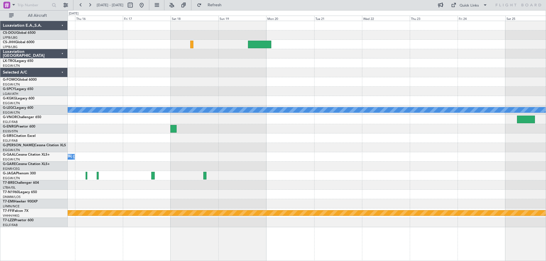
click at [139, 129] on div at bounding box center [307, 128] width 478 height 9
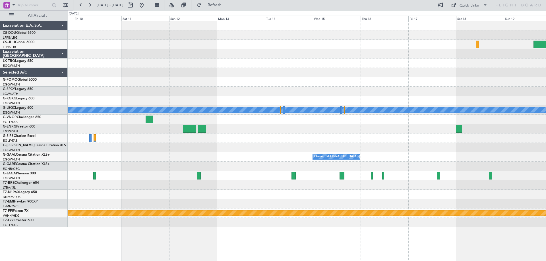
click at [388, 137] on div at bounding box center [307, 138] width 478 height 9
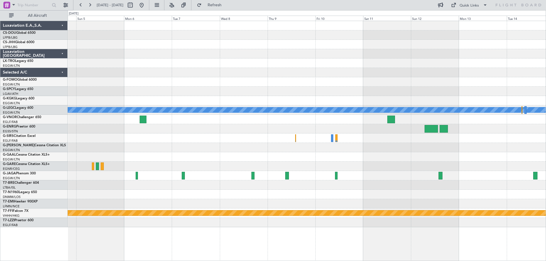
click at [370, 145] on div "A/C Unavailable London (Luton) Owner London (Luton) Planned Maint Geneva (Coint…" at bounding box center [307, 124] width 478 height 206
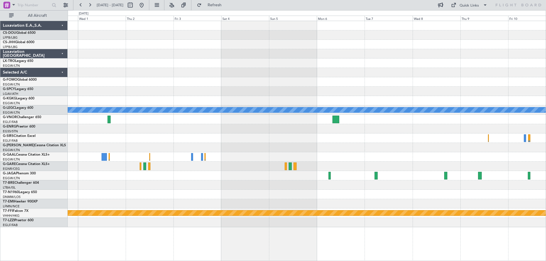
click at [366, 137] on div "A/C Unavailable London (Luton) Planned Maint Geneva (Cointrin)" at bounding box center [307, 124] width 478 height 206
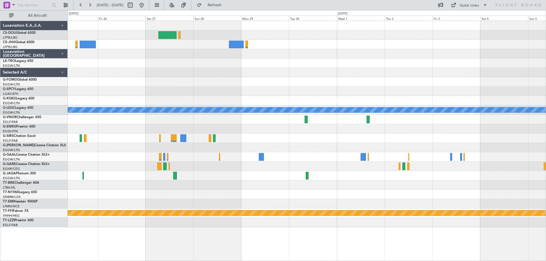
click at [415, 138] on div at bounding box center [307, 138] width 478 height 9
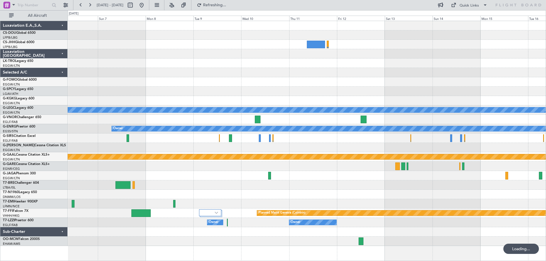
click at [288, 172] on div at bounding box center [307, 175] width 478 height 9
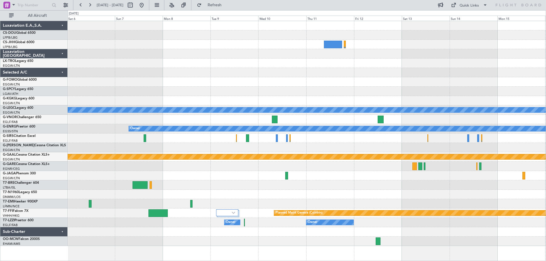
click at [351, 165] on div "A/C Unavailable London (Luton) Owner Planned Maint Dusseldorf Planned Maint Gen…" at bounding box center [307, 133] width 478 height 225
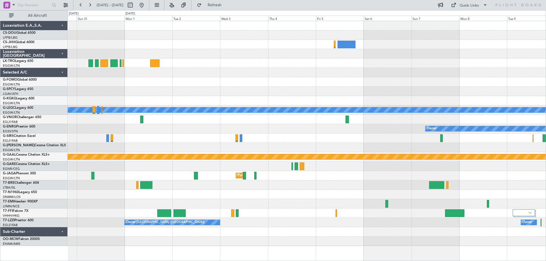
click at [399, 170] on div "AOG Maint Istanbul (Ataturk) A/C Unavailable London (Luton) Owner Planned Maint…" at bounding box center [307, 133] width 478 height 225
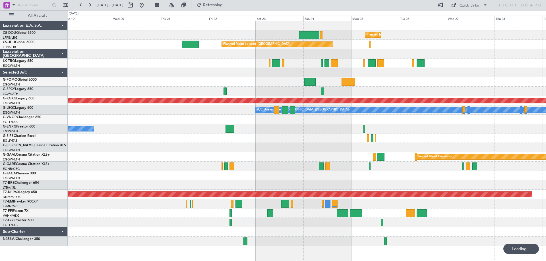
click at [426, 173] on div at bounding box center [307, 175] width 478 height 9
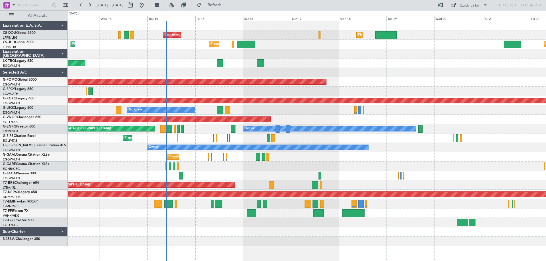
click at [473, 159] on div "Planned Maint London (Luton) Unplanned Maint Paris (Le Bourget) Planned Maint P…" at bounding box center [307, 133] width 478 height 225
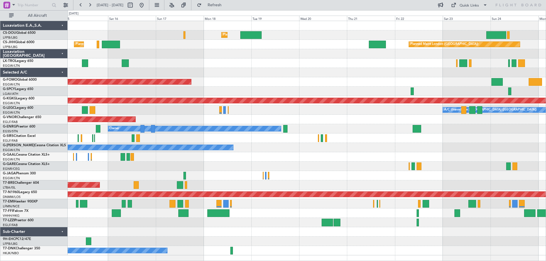
click at [267, 66] on div "Unplanned Maint [GEOGRAPHIC_DATA] ([GEOGRAPHIC_DATA])" at bounding box center [307, 63] width 478 height 9
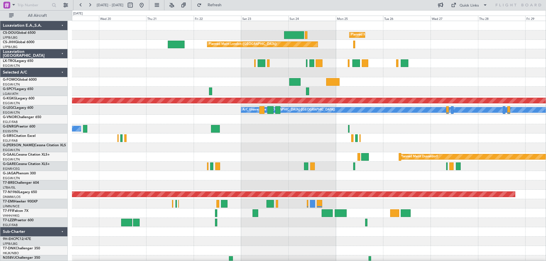
click at [165, 94] on div at bounding box center [308, 91] width 473 height 9
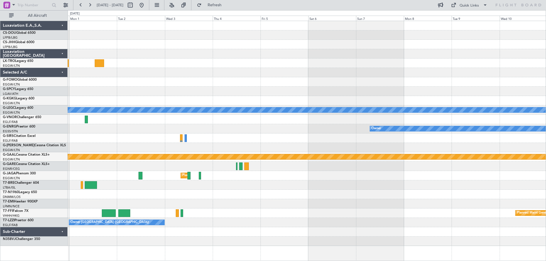
click at [165, 134] on div at bounding box center [307, 138] width 478 height 9
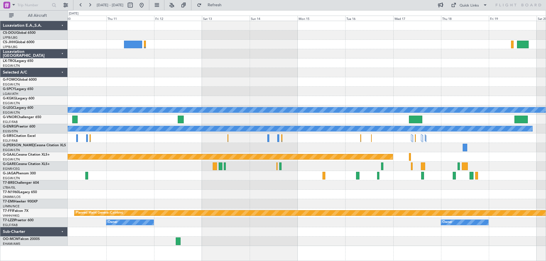
click at [239, 150] on div "A/C Unavailable London (Luton) Owner Planned Maint Dusseldorf Planned Maint Gen…" at bounding box center [307, 133] width 478 height 225
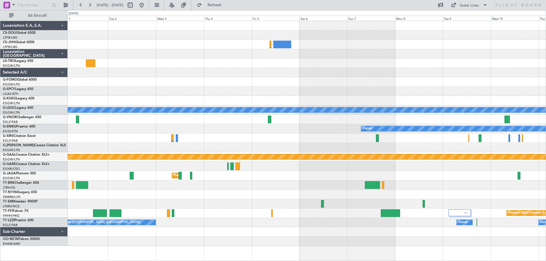
click at [506, 84] on div "AOG Maint Istanbul (Ataturk) A/C Unavailable London (Luton) Owner Planned Maint…" at bounding box center [307, 133] width 478 height 225
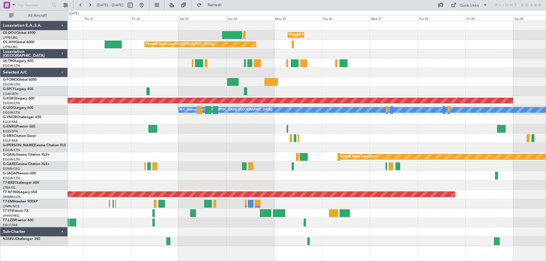
click at [490, 83] on div "Planned Maint [GEOGRAPHIC_DATA] ([GEOGRAPHIC_DATA]) Planned Maint [GEOGRAPHIC_D…" at bounding box center [307, 133] width 478 height 225
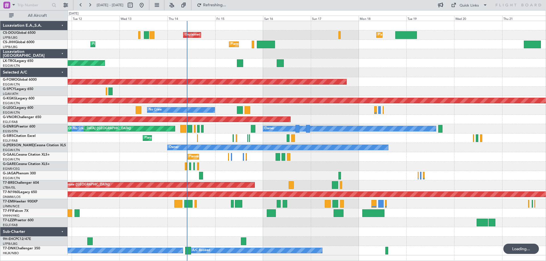
click at [349, 71] on div "Planned Maint London (Luton) Unplanned Maint Paris (Le Bourget) Planned Maint P…" at bounding box center [307, 138] width 478 height 234
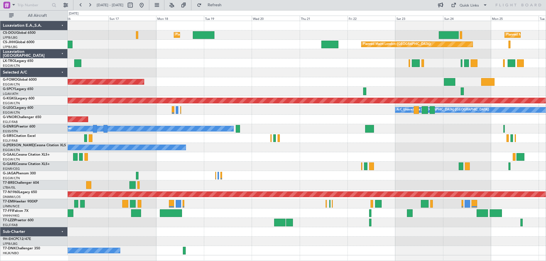
click at [144, 78] on div "Planned Maint Windsor Locks ([PERSON_NAME] Intl)" at bounding box center [307, 81] width 478 height 9
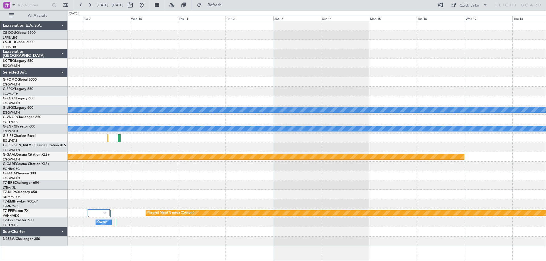
click at [115, 82] on div "A/C Unavailable London (Luton) Owner Planned Maint Dusseldorf Planned Maint Gen…" at bounding box center [307, 133] width 478 height 225
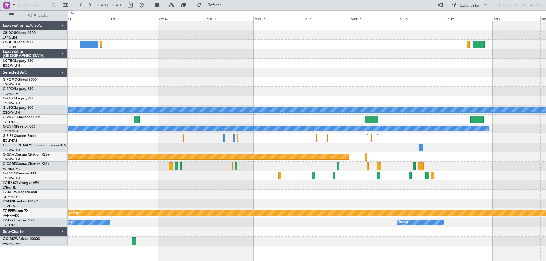
click at [219, 91] on div at bounding box center [307, 91] width 478 height 9
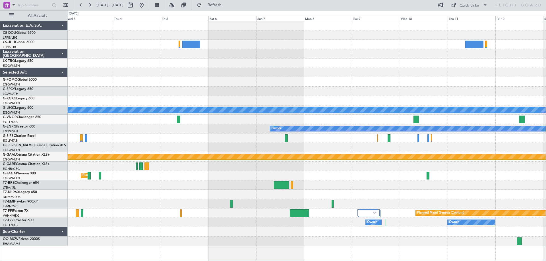
click at [487, 84] on div "A/C Unavailable London (Luton) Owner Planned Maint Dusseldorf Planned Maint Lon…" at bounding box center [307, 133] width 478 height 225
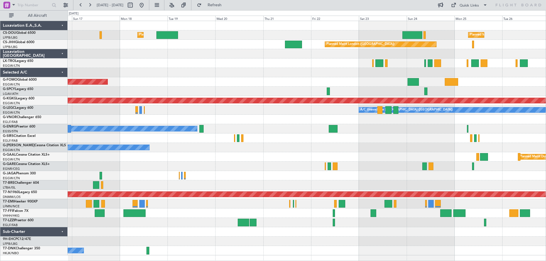
click at [190, 75] on div "Planned Maint London (Luton) Planned Maint Paris (Le Bourget) Unplanned Maint P…" at bounding box center [307, 138] width 478 height 234
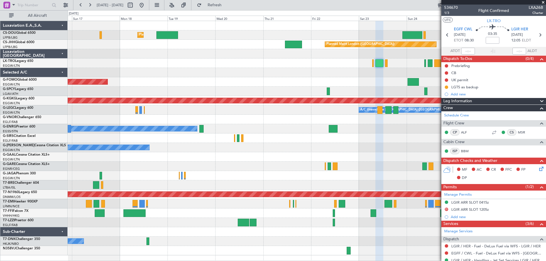
click at [543, 2] on span at bounding box center [543, 2] width 6 height 5
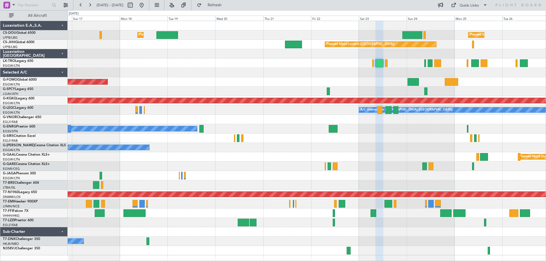
type input "0"
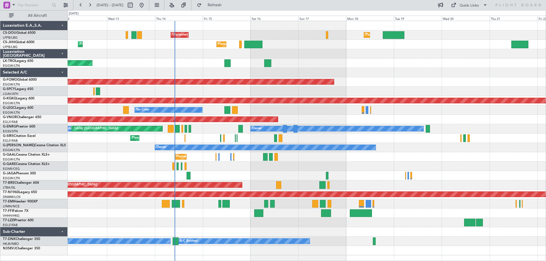
click at [398, 61] on div "Unplanned Maint [GEOGRAPHIC_DATA] ([GEOGRAPHIC_DATA])" at bounding box center [307, 63] width 478 height 9
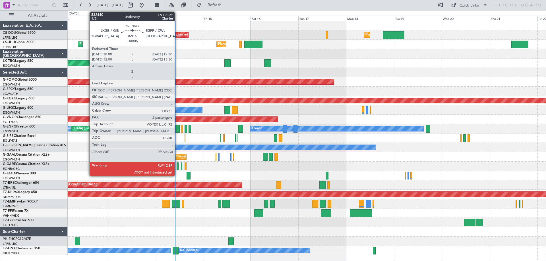
click at [177, 130] on div at bounding box center [176, 129] width 5 height 8
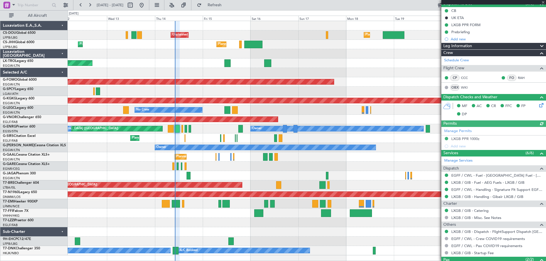
scroll to position [92, 0]
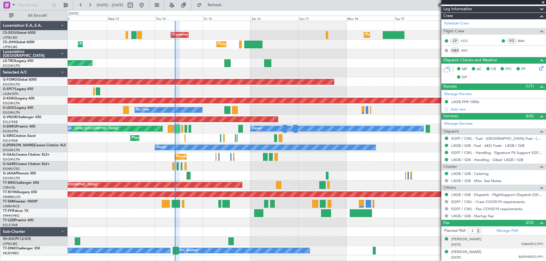
click at [524, 244] on span "538643912 (PP)" at bounding box center [532, 244] width 22 height 5
click at [538, 251] on img at bounding box center [540, 251] width 5 height 5
click at [523, 256] on span "BVDP45KFO (PP)" at bounding box center [530, 257] width 24 height 5
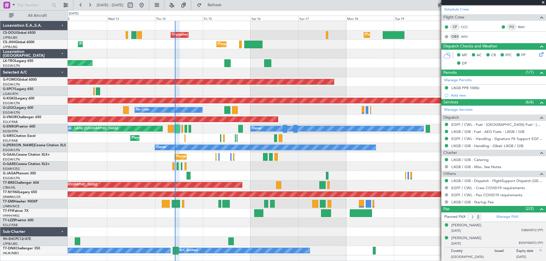
click at [538, 250] on img at bounding box center [540, 250] width 5 height 5
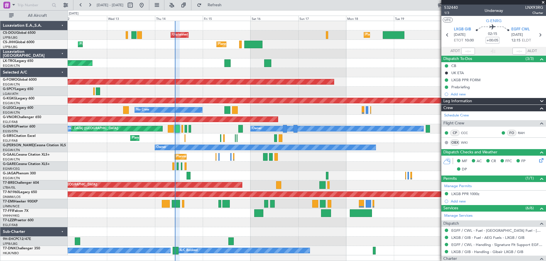
scroll to position [92, 0]
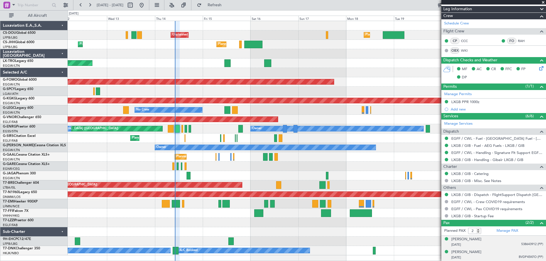
click at [527, 256] on span "BVDP45KFO (PP)" at bounding box center [530, 257] width 24 height 5
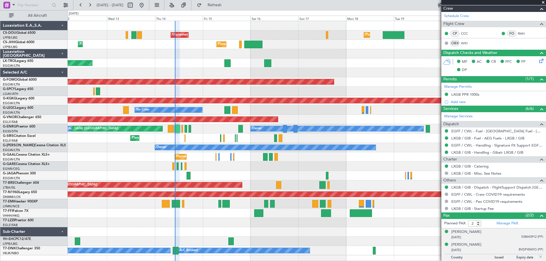
scroll to position [106, 0]
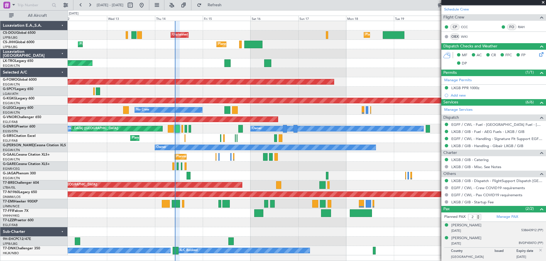
click at [538, 251] on img at bounding box center [540, 250] width 5 height 5
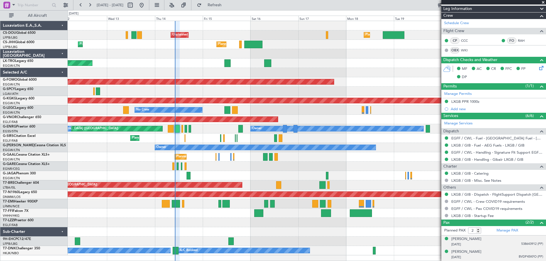
scroll to position [92, 0]
click at [543, 1] on span at bounding box center [543, 2] width 6 height 5
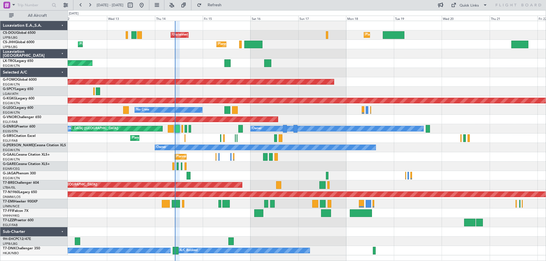
type input "0"
click at [178, 68] on div at bounding box center [307, 72] width 478 height 9
click at [178, 59] on div "Unplanned Maint [GEOGRAPHIC_DATA] ([GEOGRAPHIC_DATA])" at bounding box center [307, 63] width 478 height 9
click at [179, 49] on div at bounding box center [307, 53] width 478 height 9
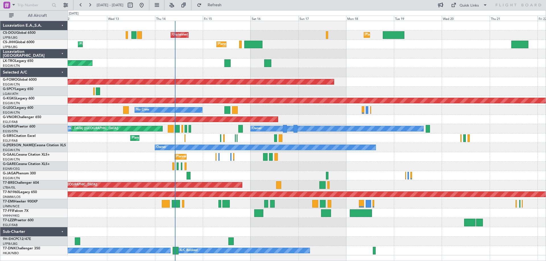
click at [178, 68] on div at bounding box center [307, 72] width 478 height 9
click at [323, 115] on div "Planned Maint London ([GEOGRAPHIC_DATA])" at bounding box center [307, 119] width 478 height 9
click at [322, 59] on div "Unplanned Maint [GEOGRAPHIC_DATA] ([GEOGRAPHIC_DATA])" at bounding box center [307, 63] width 478 height 9
click at [321, 49] on div at bounding box center [307, 53] width 478 height 9
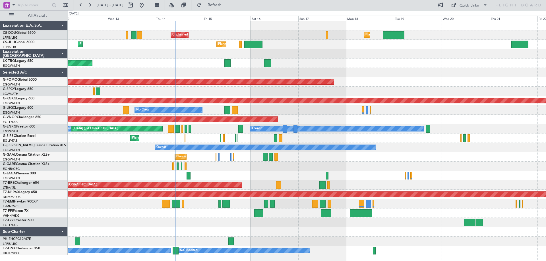
click at [419, 49] on div at bounding box center [307, 53] width 478 height 9
click at [417, 59] on div "Unplanned Maint [GEOGRAPHIC_DATA] ([GEOGRAPHIC_DATA])" at bounding box center [307, 63] width 478 height 9
click at [323, 115] on div "Planned Maint London ([GEOGRAPHIC_DATA])" at bounding box center [307, 119] width 478 height 9
click at [179, 59] on div "Unplanned Maint [GEOGRAPHIC_DATA] ([GEOGRAPHIC_DATA])" at bounding box center [307, 63] width 478 height 9
click at [181, 68] on div at bounding box center [307, 72] width 478 height 9
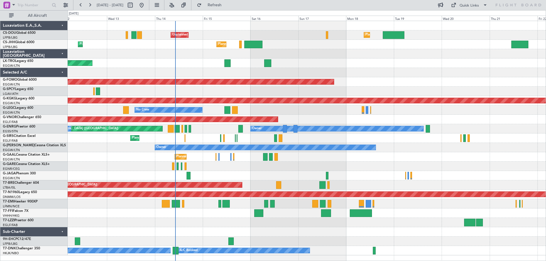
click at [225, 87] on div at bounding box center [307, 91] width 478 height 9
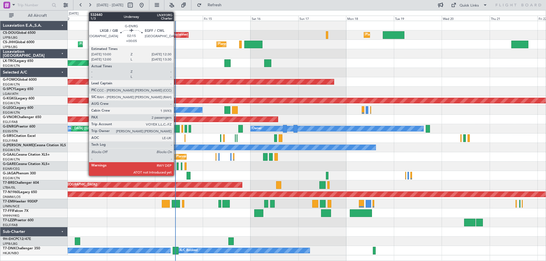
click at [176, 129] on div at bounding box center [176, 129] width 5 height 8
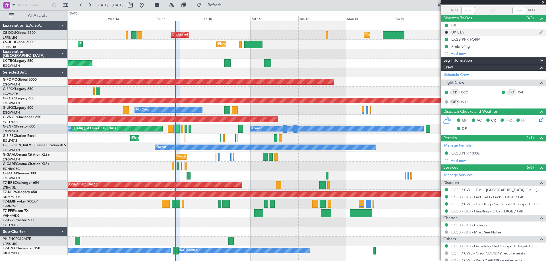
scroll to position [92, 0]
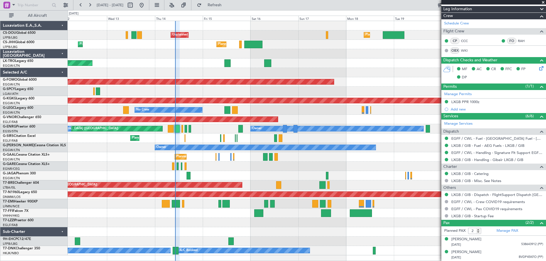
click at [543, 1] on span at bounding box center [543, 2] width 6 height 5
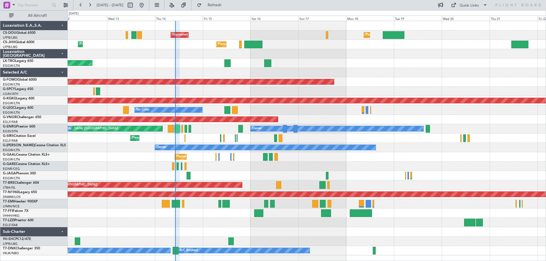
type input "0"
click at [178, 68] on div at bounding box center [307, 72] width 478 height 9
click at [179, 86] on div "Planned Maint Windsor Locks ([PERSON_NAME] Intl)" at bounding box center [307, 81] width 478 height 9
click at [181, 68] on div "Unplanned Maint [GEOGRAPHIC_DATA] ([GEOGRAPHIC_DATA])" at bounding box center [307, 63] width 478 height 9
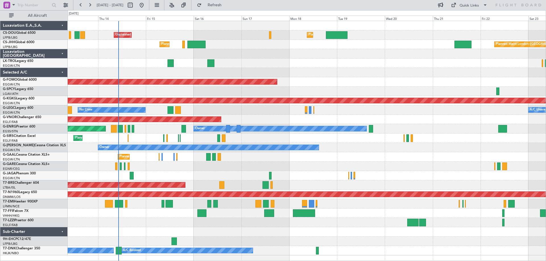
click at [307, 72] on div at bounding box center [307, 72] width 478 height 9
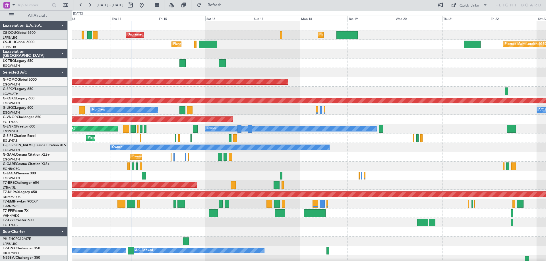
click at [275, 60] on div "Planned Maint London (Luton) Unplanned Maint Paris (Le Bourget) Planned Maint P…" at bounding box center [308, 143] width 473 height 244
click at [324, 59] on div "Unplanned Maint [GEOGRAPHIC_DATA] ([GEOGRAPHIC_DATA])" at bounding box center [308, 63] width 473 height 9
click at [371, 58] on div at bounding box center [308, 53] width 473 height 9
click at [419, 59] on div "Unplanned Maint [GEOGRAPHIC_DATA] ([GEOGRAPHIC_DATA])" at bounding box center [308, 63] width 473 height 9
click at [181, 68] on div at bounding box center [308, 72] width 473 height 9
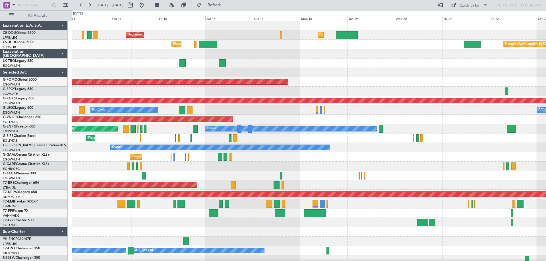
click at [274, 59] on div "Unplanned Maint [GEOGRAPHIC_DATA] ([GEOGRAPHIC_DATA])" at bounding box center [308, 63] width 473 height 9
click at [274, 68] on div at bounding box center [308, 72] width 473 height 9
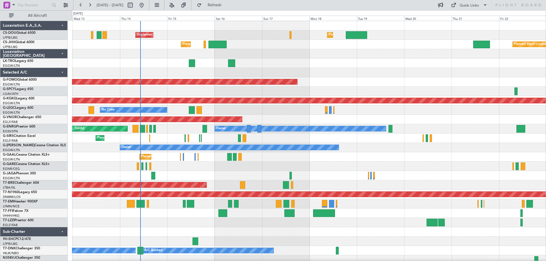
click at [284, 71] on div at bounding box center [308, 72] width 473 height 9
click at [334, 68] on div at bounding box center [308, 72] width 473 height 9
click at [379, 68] on div at bounding box center [308, 72] width 473 height 9
click at [334, 68] on div at bounding box center [308, 72] width 473 height 9
click at [378, 68] on div at bounding box center [308, 72] width 473 height 9
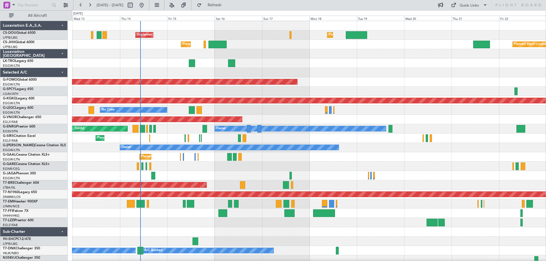
click at [426, 69] on div at bounding box center [308, 72] width 473 height 9
click at [378, 59] on div "Unplanned Maint [GEOGRAPHIC_DATA] ([GEOGRAPHIC_DATA])" at bounding box center [308, 63] width 473 height 9
click at [428, 59] on div "Unplanned Maint [GEOGRAPHIC_DATA] ([GEOGRAPHIC_DATA])" at bounding box center [308, 63] width 473 height 9
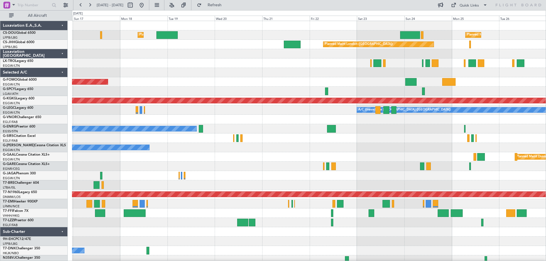
click at [194, 75] on div at bounding box center [308, 72] width 473 height 9
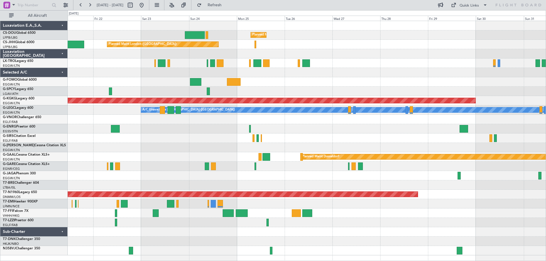
click at [157, 76] on div "Planned Maint Paris (Le Bourget) Planned Maint London (Biggin Hill) AOG Maint I…" at bounding box center [307, 138] width 478 height 234
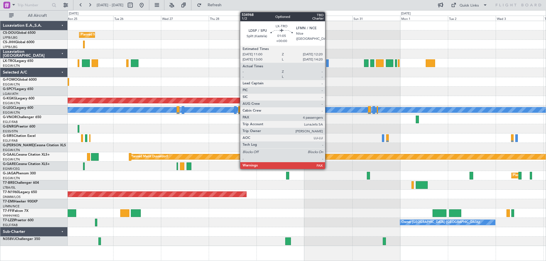
click at [327, 65] on div at bounding box center [327, 63] width 3 height 8
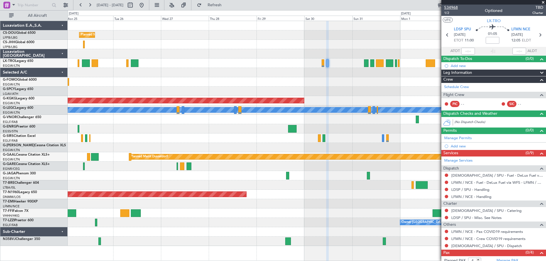
click at [453, 8] on span "534968" at bounding box center [451, 8] width 14 height 6
click at [542, 2] on span at bounding box center [543, 2] width 6 height 5
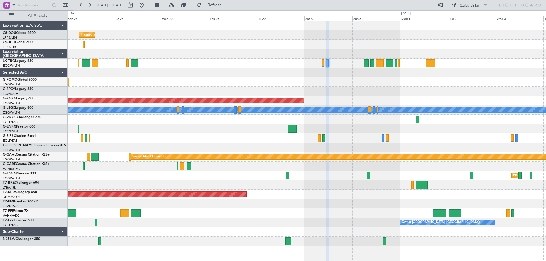
type input "0"
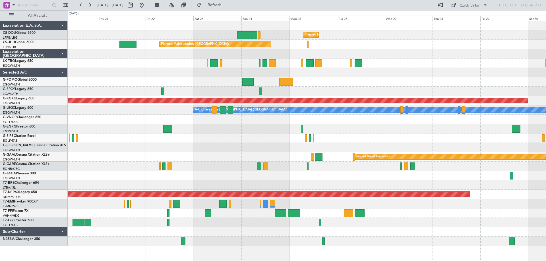
click at [408, 62] on div "Planned Maint [GEOGRAPHIC_DATA] ([GEOGRAPHIC_DATA]) Planned Maint [GEOGRAPHIC_D…" at bounding box center [307, 133] width 478 height 225
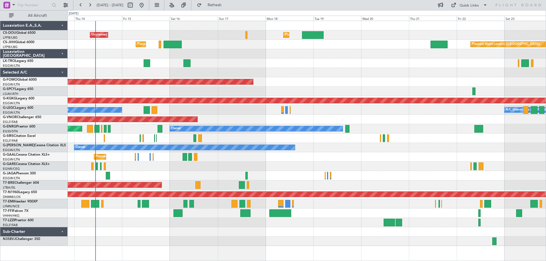
click at [400, 87] on div "Planned Maint London (Luton) Unplanned Maint Paris (Le Bourget) Planned Maint P…" at bounding box center [307, 133] width 478 height 225
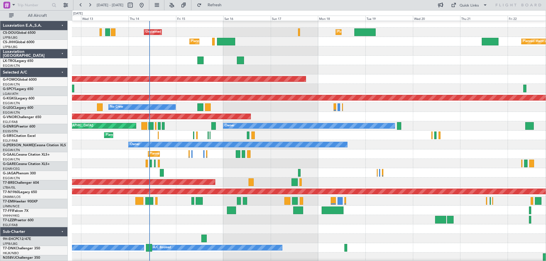
scroll to position [3, 0]
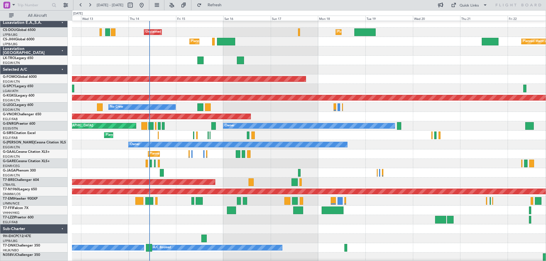
click at [276, 67] on div at bounding box center [308, 69] width 473 height 9
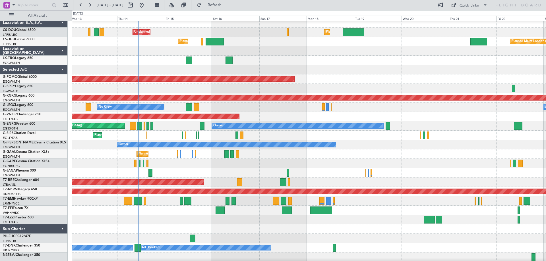
click at [352, 85] on div at bounding box center [308, 88] width 473 height 9
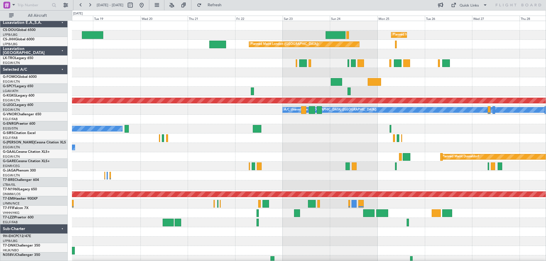
scroll to position [0, 0]
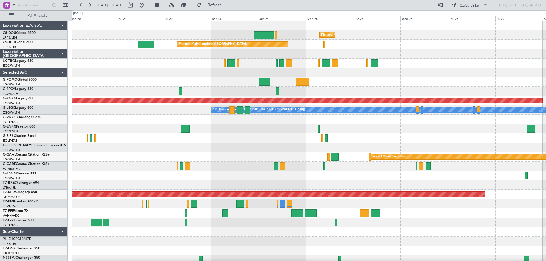
click at [138, 71] on div "Planned Maint [GEOGRAPHIC_DATA] ([GEOGRAPHIC_DATA]) Planned Maint [GEOGRAPHIC_D…" at bounding box center [308, 143] width 473 height 244
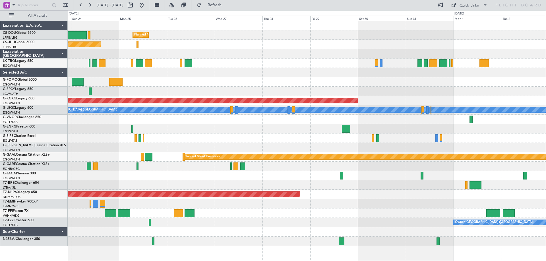
click at [150, 70] on div at bounding box center [307, 72] width 478 height 9
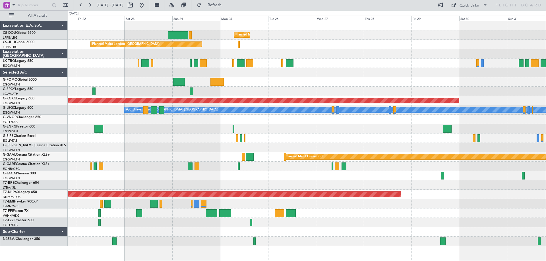
click at [388, 75] on div "Planned Maint Paris (Le Bourget) Planned Maint London (Biggin Hill) AOG Maint I…" at bounding box center [307, 133] width 478 height 225
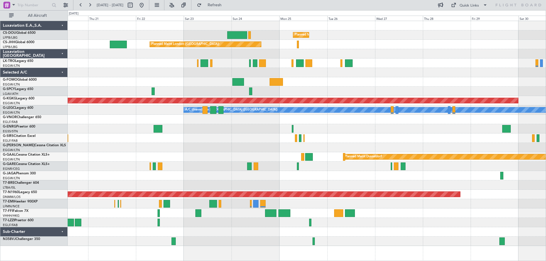
click at [417, 66] on div at bounding box center [307, 63] width 478 height 9
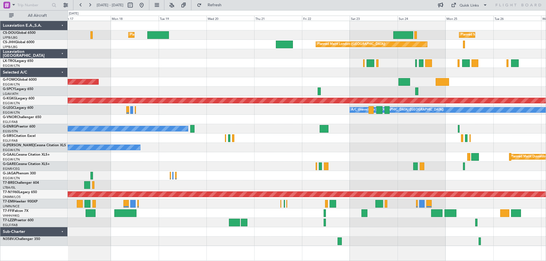
click at [351, 81] on div "Planned Maint Paris (Le Bourget) Planned Maint London (Luton) Unplanned Maint P…" at bounding box center [307, 133] width 478 height 225
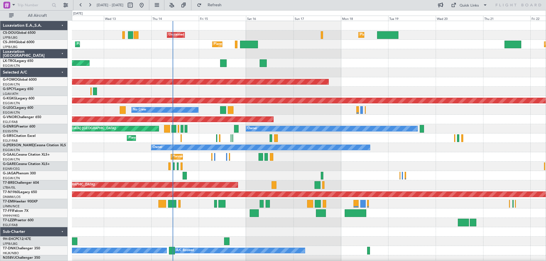
click at [228, 69] on div at bounding box center [308, 72] width 473 height 9
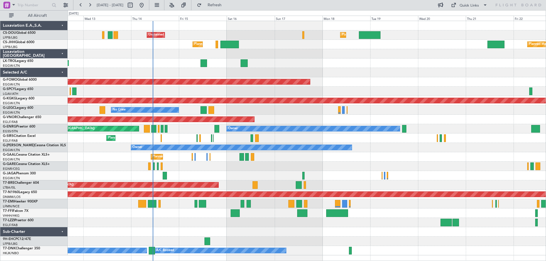
click at [437, 114] on div "No Crew A/C Unavailable London (Luton)" at bounding box center [307, 109] width 478 height 9
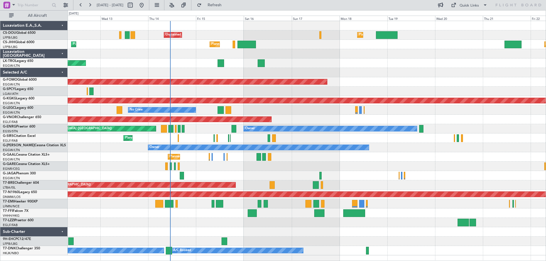
click at [315, 60] on div "Unplanned Maint [GEOGRAPHIC_DATA] ([GEOGRAPHIC_DATA])" at bounding box center [307, 63] width 478 height 9
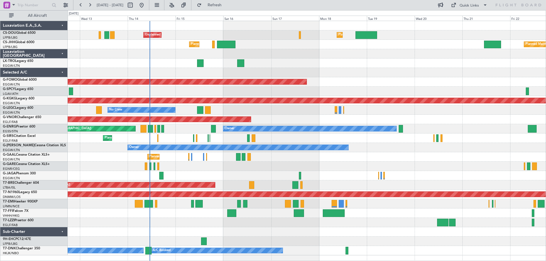
click at [357, 145] on div "Unplanned Maint Paris (Le Bourget) Planned Maint London (Luton) Planned Maint P…" at bounding box center [307, 138] width 478 height 234
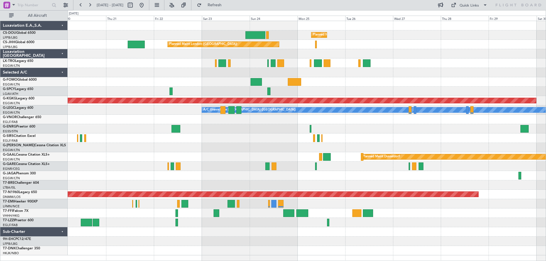
click at [136, 91] on div at bounding box center [307, 91] width 478 height 9
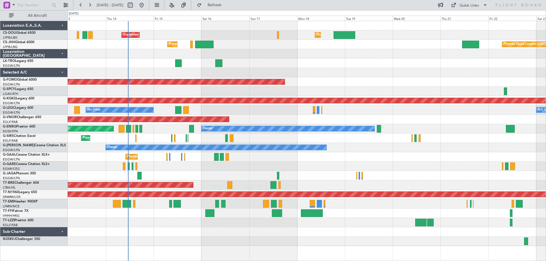
click at [448, 123] on div "Planned Maint London (Luton) Unplanned Maint Paris (Le Bourget) Planned Maint P…" at bounding box center [307, 133] width 478 height 225
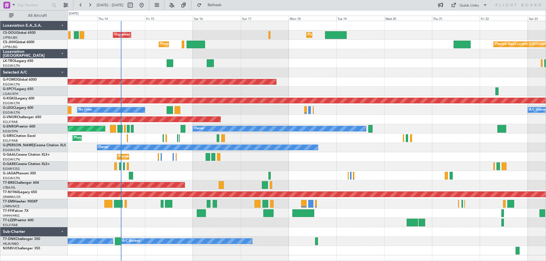
click at [359, 63] on div "Unplanned Maint [GEOGRAPHIC_DATA] ([GEOGRAPHIC_DATA])" at bounding box center [307, 63] width 478 height 9
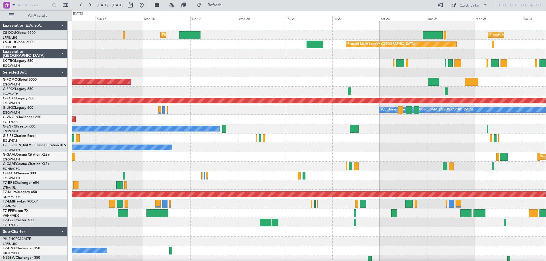
click at [239, 120] on div "Planned Maint London (Luton) Planned Maint Paris (Le Bourget) Unplanned Maint P…" at bounding box center [308, 143] width 473 height 244
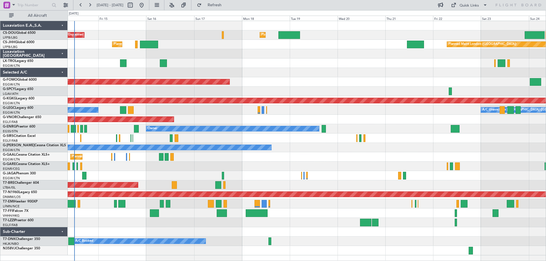
click at [366, 116] on div "Planned Maint London ([GEOGRAPHIC_DATA])" at bounding box center [307, 119] width 478 height 9
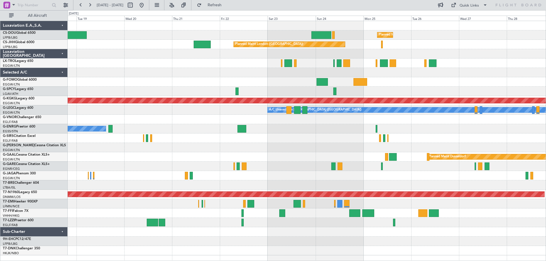
click at [193, 68] on div "Planned Maint [GEOGRAPHIC_DATA] ([GEOGRAPHIC_DATA]) Planned Maint [GEOGRAPHIC_D…" at bounding box center [307, 138] width 478 height 234
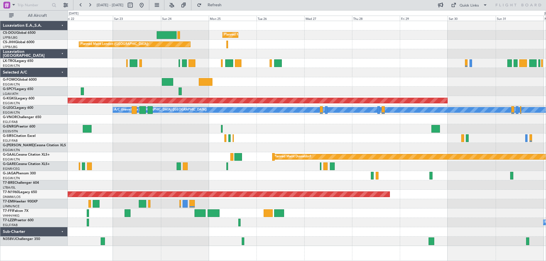
click at [332, 70] on div at bounding box center [307, 72] width 478 height 9
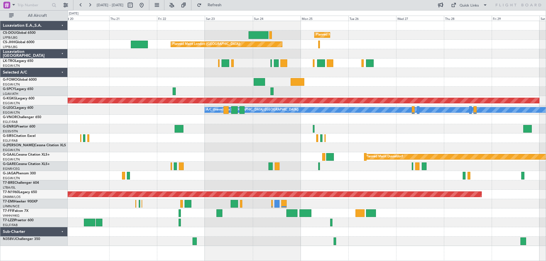
click at [329, 87] on div "Planned Maint [GEOGRAPHIC_DATA] ([GEOGRAPHIC_DATA]) Planned Maint [GEOGRAPHIC_D…" at bounding box center [307, 133] width 478 height 225
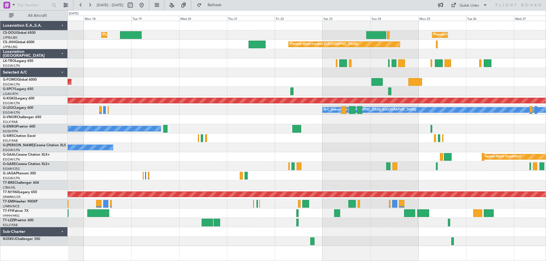
click at [349, 86] on div "Planned Maint Windsor Locks ([PERSON_NAME] Intl)" at bounding box center [307, 81] width 478 height 9
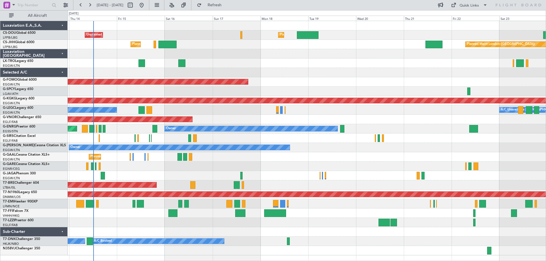
click at [416, 82] on div "Planned Maint Windsor Locks ([PERSON_NAME] Intl)" at bounding box center [307, 81] width 478 height 9
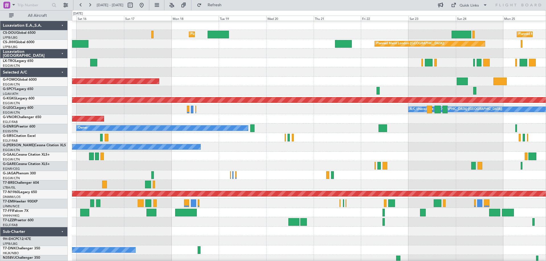
scroll to position [3, 0]
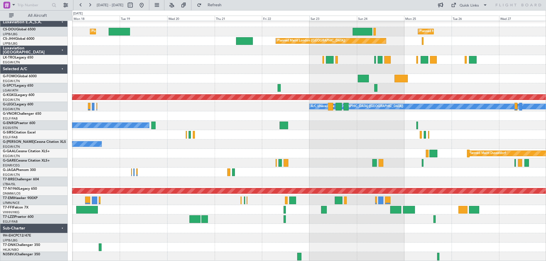
click at [195, 145] on div "Planned Maint London (Luton) Planned Maint Paris (Le Bourget) Planned Maint Lon…" at bounding box center [308, 140] width 473 height 244
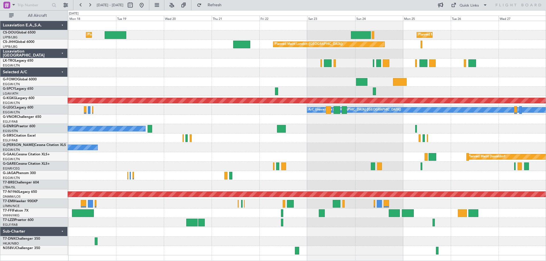
scroll to position [0, 0]
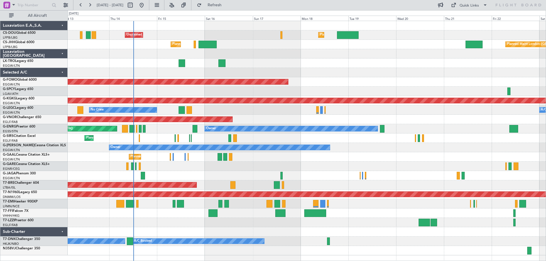
click at [384, 171] on div "Planned Maint London (Luton) Unplanned Maint Paris (Le Bourget) Planned Maint P…" at bounding box center [307, 138] width 478 height 234
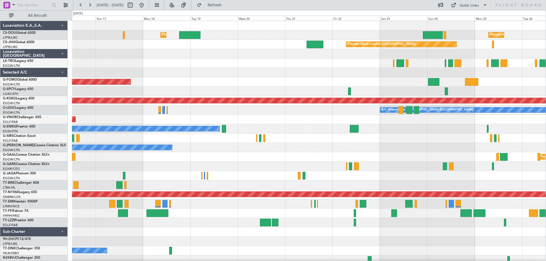
click at [161, 75] on div at bounding box center [308, 72] width 473 height 9
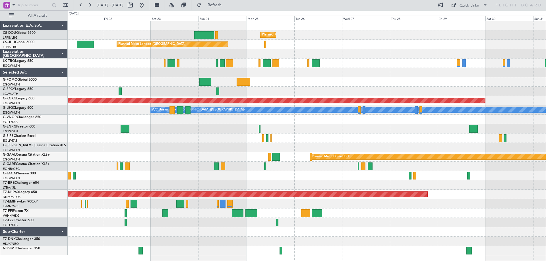
click at [89, 75] on div "Planned Maint Paris (Le Bourget) Planned Maint London (Biggin Hill) AOG Maint I…" at bounding box center [307, 138] width 478 height 234
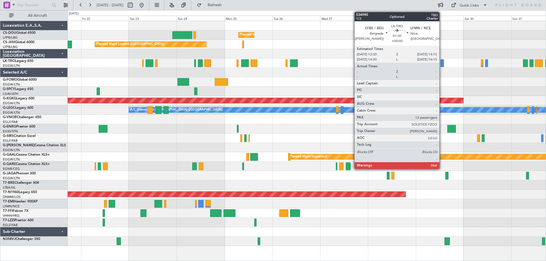
click at [442, 63] on div at bounding box center [442, 63] width 4 height 8
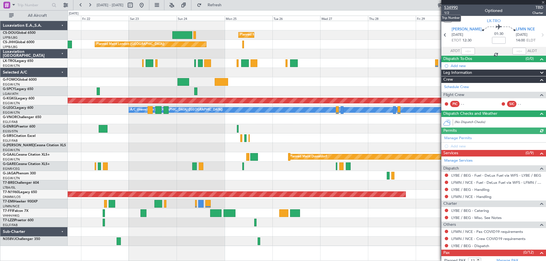
click at [452, 8] on span "534990" at bounding box center [451, 8] width 14 height 6
click at [541, 3] on span at bounding box center [543, 2] width 6 height 5
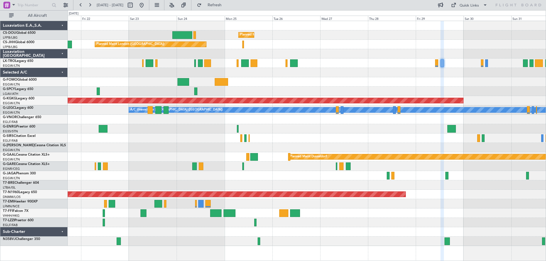
type input "0"
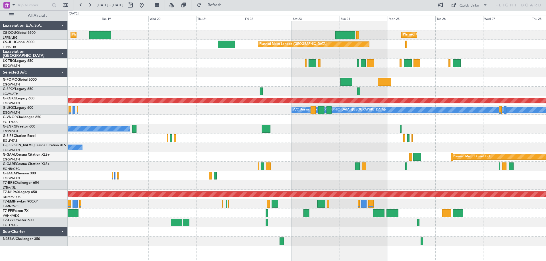
click at [451, 93] on div at bounding box center [307, 91] width 478 height 9
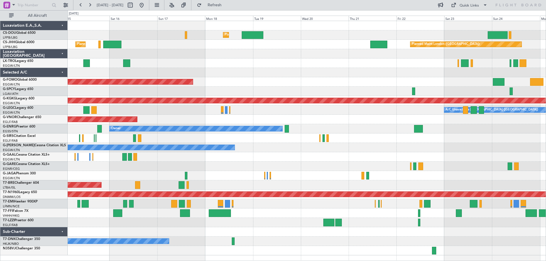
click at [364, 77] on div "Planned Maint London (Luton) Unplanned Maint Paris (Le Bourget) Planned Maint P…" at bounding box center [307, 138] width 478 height 234
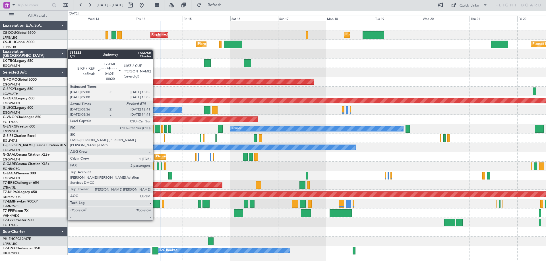
click at [155, 205] on div at bounding box center [155, 204] width 8 height 8
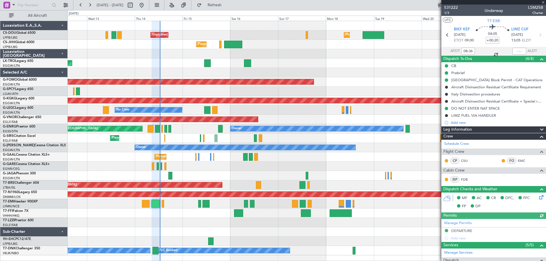
scroll to position [122, 0]
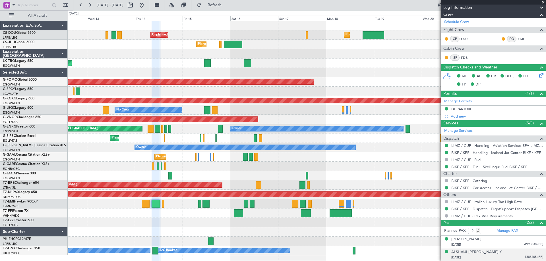
click at [524, 258] on span "T888405 (PP)" at bounding box center [533, 257] width 18 height 5
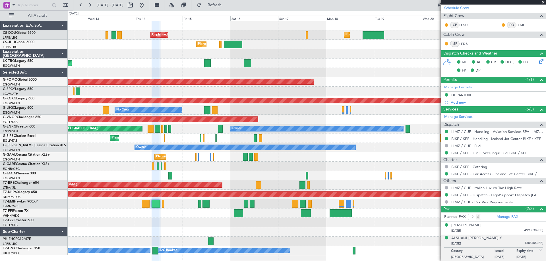
click at [542, 1] on span at bounding box center [543, 2] width 6 height 5
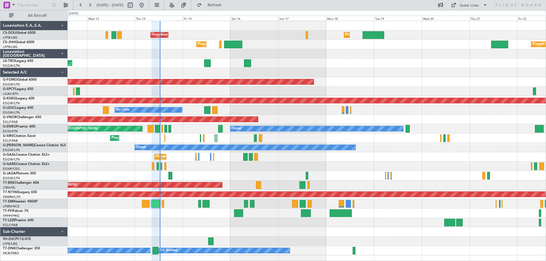
type input "0"
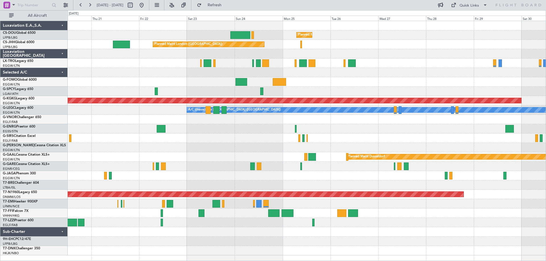
click at [93, 119] on div at bounding box center [307, 119] width 478 height 9
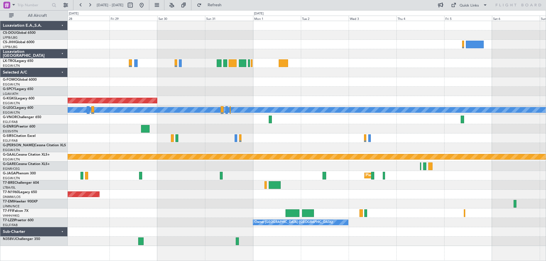
click at [107, 128] on div "AOG Maint [GEOGRAPHIC_DATA] (Ataturk) A/C Unavailable [GEOGRAPHIC_DATA] ([GEOGR…" at bounding box center [307, 133] width 478 height 225
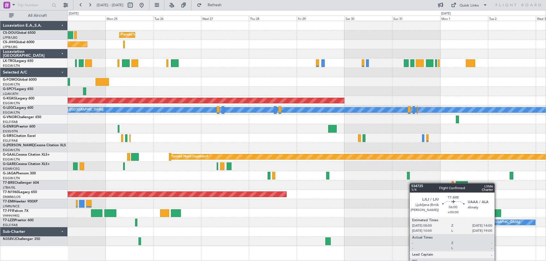
click at [480, 178] on div "Planned Maint [GEOGRAPHIC_DATA] ([GEOGRAPHIC_DATA]) Planned Maint [GEOGRAPHIC_D…" at bounding box center [307, 133] width 478 height 225
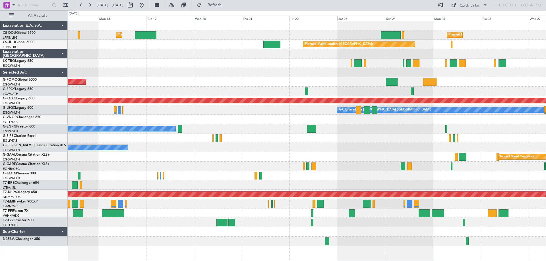
click at [445, 160] on div "Planned Maint [GEOGRAPHIC_DATA] ([GEOGRAPHIC_DATA]) Planned Maint [GEOGRAPHIC_D…" at bounding box center [307, 133] width 478 height 225
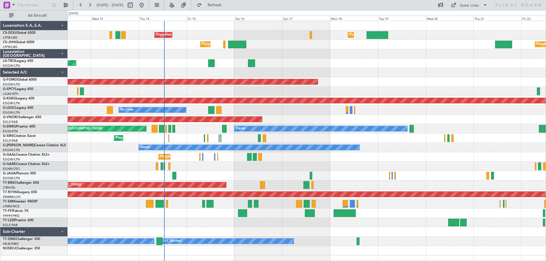
click at [412, 158] on div "Planned Maint [GEOGRAPHIC_DATA] ([GEOGRAPHIC_DATA]) Unplanned Maint [GEOGRAPHIC…" at bounding box center [307, 138] width 478 height 234
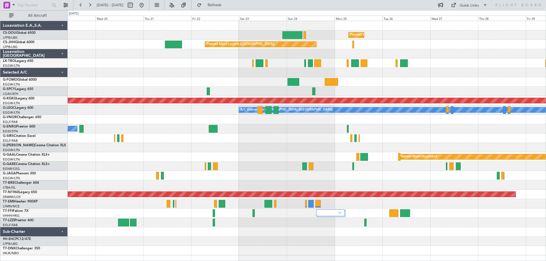
click at [178, 122] on div at bounding box center [307, 119] width 478 height 9
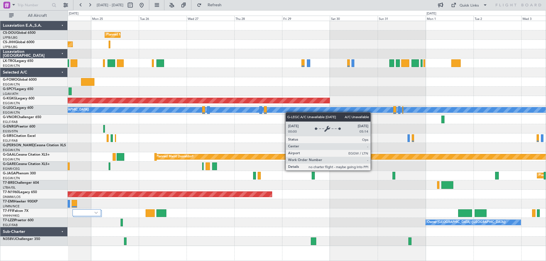
click at [226, 109] on div "Planned Maint [GEOGRAPHIC_DATA] ([GEOGRAPHIC_DATA]) Planned Maint [GEOGRAPHIC_D…" at bounding box center [307, 133] width 478 height 225
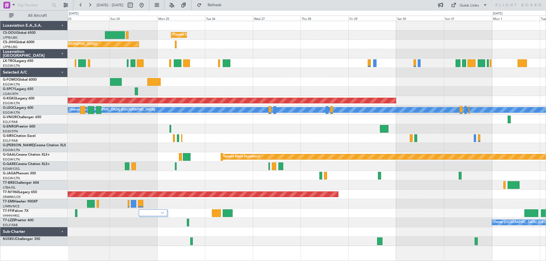
click at [357, 125] on div at bounding box center [307, 128] width 478 height 9
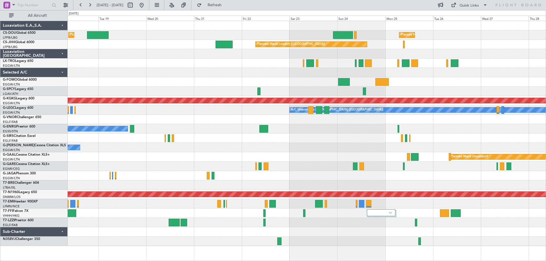
click at [349, 124] on div "Planned Maint London ([GEOGRAPHIC_DATA])" at bounding box center [307, 119] width 478 height 9
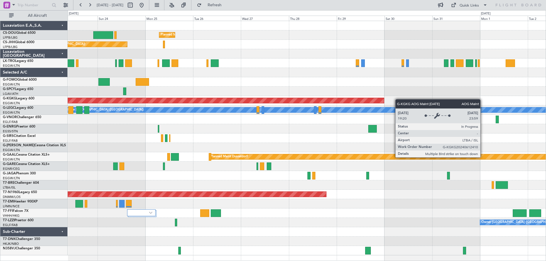
click at [205, 101] on div "Planned Maint [GEOGRAPHIC_DATA] ([GEOGRAPHIC_DATA]) Planned Maint [GEOGRAPHIC_D…" at bounding box center [307, 138] width 478 height 234
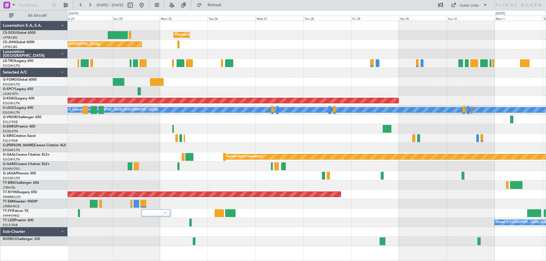
click at [242, 91] on div at bounding box center [307, 91] width 478 height 9
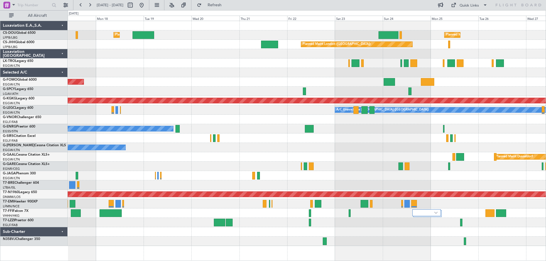
click at [468, 92] on div "Planned Maint [GEOGRAPHIC_DATA] ([GEOGRAPHIC_DATA]) Planned Maint [GEOGRAPHIC_D…" at bounding box center [307, 133] width 478 height 225
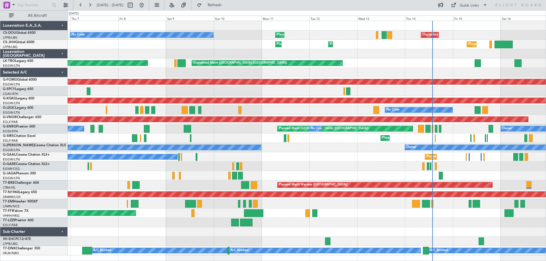
click at [358, 204] on div at bounding box center [307, 203] width 478 height 9
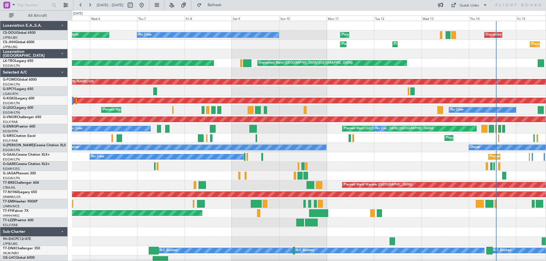
click at [211, 210] on div "Unplanned Maint [GEOGRAPHIC_DATA] ([GEOGRAPHIC_DATA]) Planned Maint [GEOGRAPHIC…" at bounding box center [308, 143] width 473 height 244
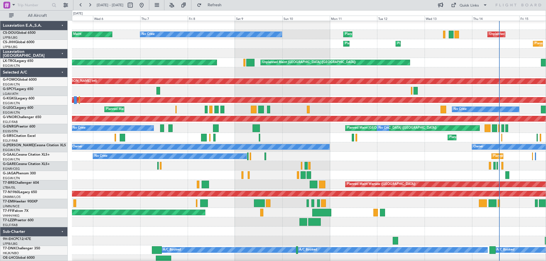
scroll to position [1, 0]
click at [226, 206] on div "A/C Unavailable" at bounding box center [308, 203] width 473 height 9
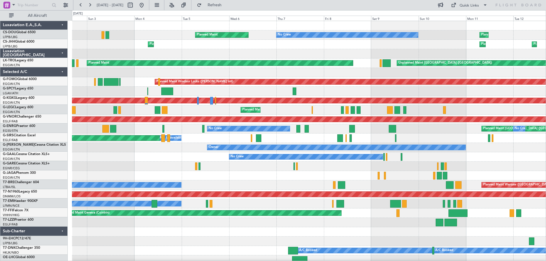
scroll to position [0, 0]
click at [296, 206] on div "A/C Unavailable" at bounding box center [308, 203] width 473 height 9
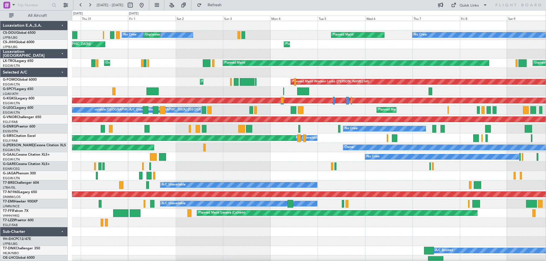
click at [359, 209] on div "Planned Maint No Crew No Crew Unplanned Maint [GEOGRAPHIC_DATA] ([GEOGRAPHIC_DA…" at bounding box center [308, 143] width 473 height 244
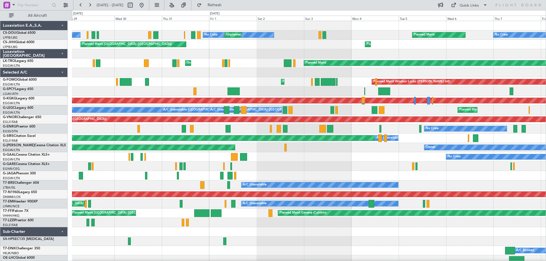
click at [211, 206] on div "A/C Unavailable Planned Maint [GEOGRAPHIC_DATA]" at bounding box center [308, 203] width 473 height 9
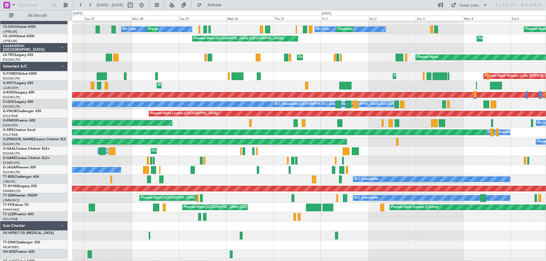
scroll to position [6, 0]
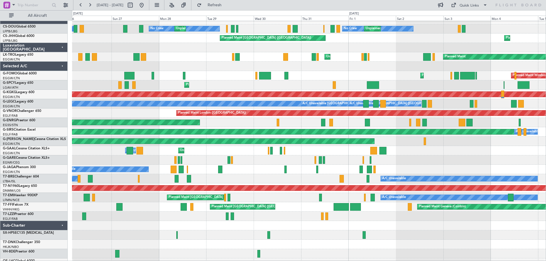
click at [295, 200] on div "A/C Unavailable Planned Maint [GEOGRAPHIC_DATA]" at bounding box center [308, 197] width 473 height 9
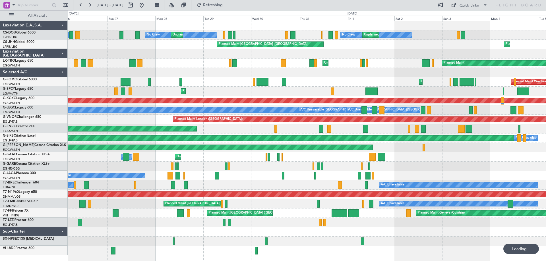
scroll to position [0, 0]
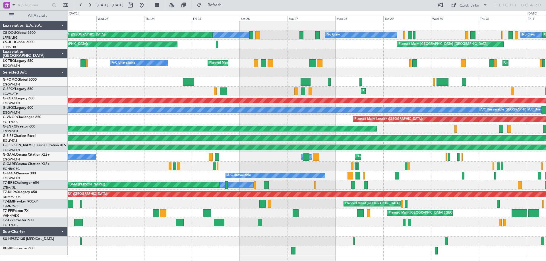
click at [319, 199] on div "Planned Maint [GEOGRAPHIC_DATA] A/C Unavailable" at bounding box center [307, 203] width 478 height 9
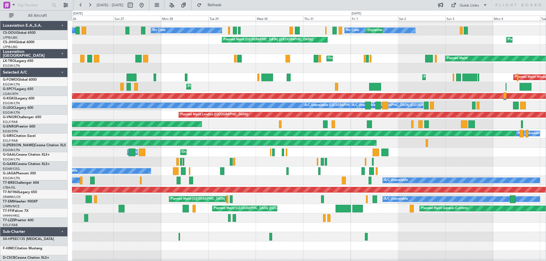
scroll to position [5, 0]
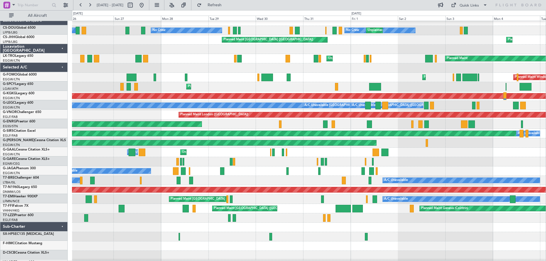
click at [290, 197] on div "Planned Maint [GEOGRAPHIC_DATA] A/C Unavailable" at bounding box center [308, 199] width 473 height 9
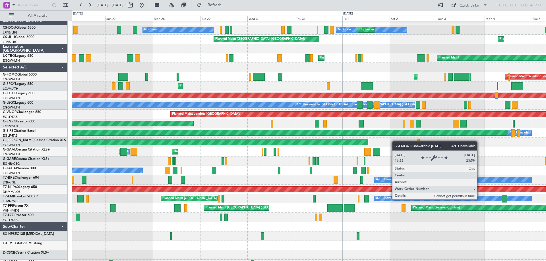
scroll to position [0, 0]
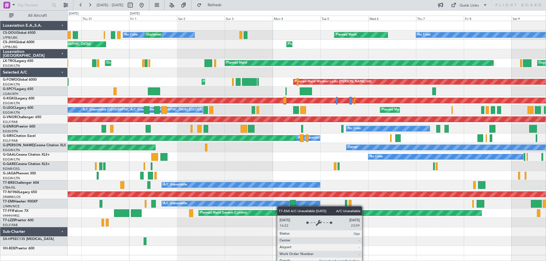
click at [278, 205] on div "A/C Unavailable" at bounding box center [241, 203] width 158 height 5
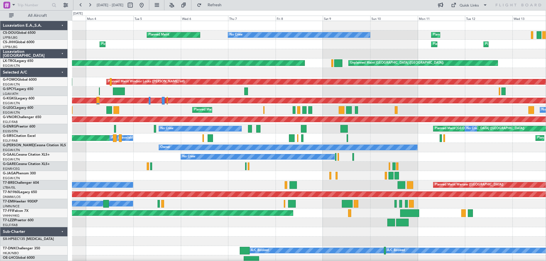
scroll to position [1, 0]
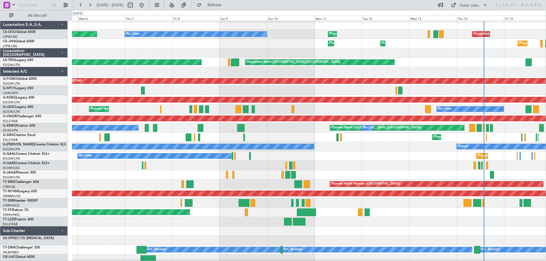
click at [213, 201] on div "A/C Unavailable" at bounding box center [308, 202] width 473 height 9
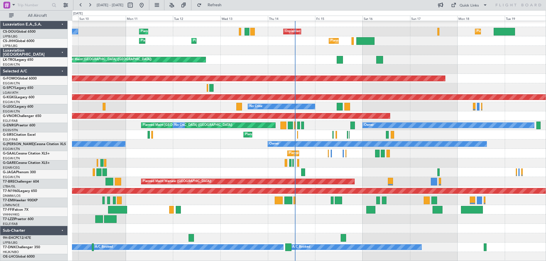
scroll to position [3, 0]
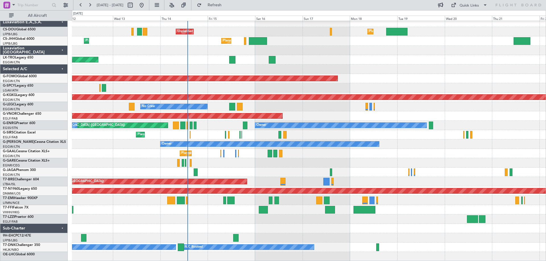
click at [118, 202] on div "Unplanned Maint [GEOGRAPHIC_DATA] ([GEOGRAPHIC_DATA]) Planned Maint [GEOGRAPHIC…" at bounding box center [308, 140] width 473 height 244
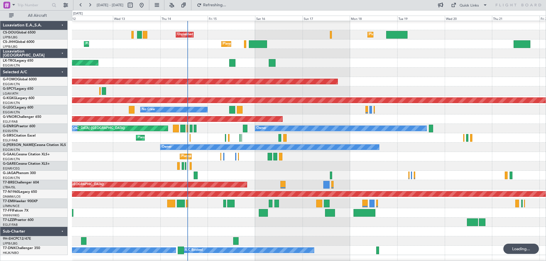
scroll to position [0, 0]
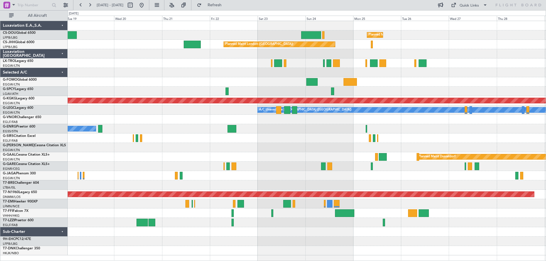
click at [162, 150] on div "Planned Maint [GEOGRAPHIC_DATA] ([GEOGRAPHIC_DATA]) Planned Maint [GEOGRAPHIC_D…" at bounding box center [307, 138] width 478 height 234
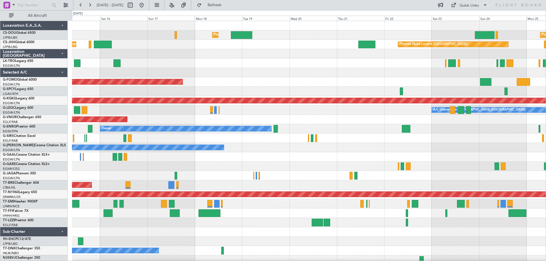
click at [383, 86] on div "Planned Maint Windsor Locks ([PERSON_NAME] Intl)" at bounding box center [308, 81] width 473 height 9
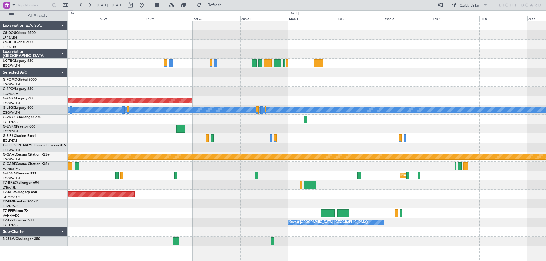
click at [177, 94] on div "Planned Maint [GEOGRAPHIC_DATA] ([GEOGRAPHIC_DATA]) AOG Maint [GEOGRAPHIC_DATA]…" at bounding box center [307, 133] width 478 height 225
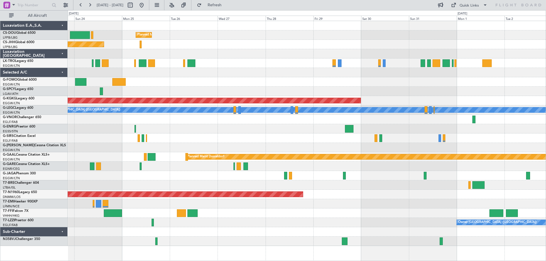
click at [367, 84] on div at bounding box center [307, 81] width 478 height 9
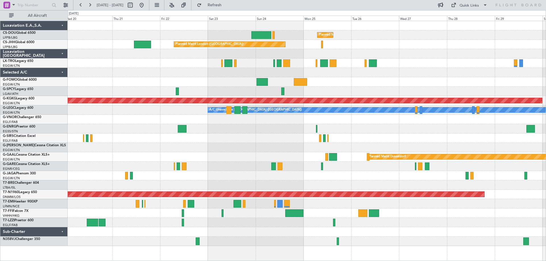
click at [397, 90] on div "Planned Maint [GEOGRAPHIC_DATA] ([GEOGRAPHIC_DATA]) Planned Maint [GEOGRAPHIC_D…" at bounding box center [307, 133] width 478 height 225
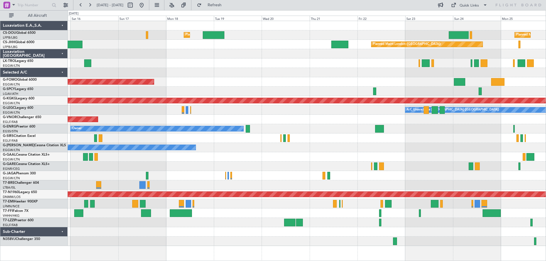
click at [371, 74] on div at bounding box center [307, 72] width 478 height 9
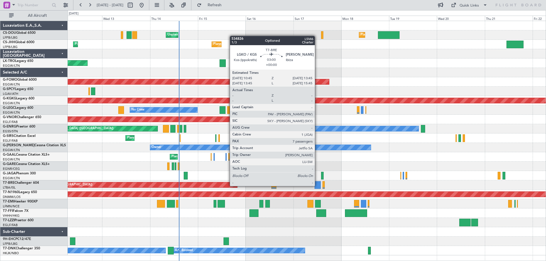
click at [317, 186] on div at bounding box center [317, 185] width 6 height 8
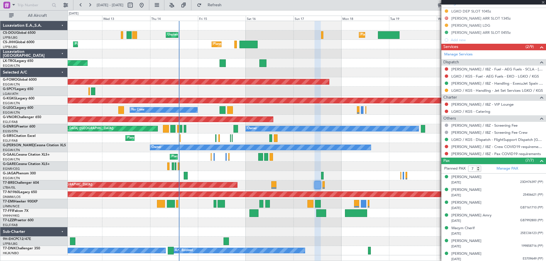
scroll to position [163, 0]
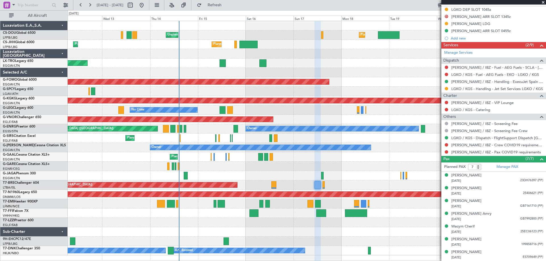
click at [542, 2] on span at bounding box center [543, 2] width 6 height 5
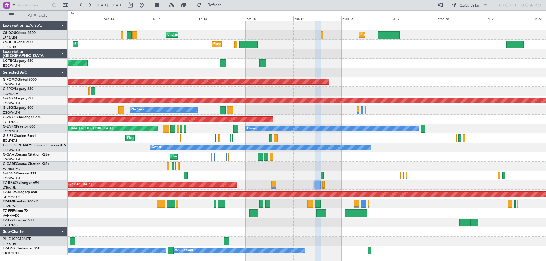
type input "0"
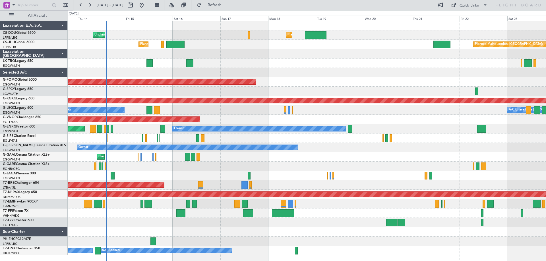
click at [295, 68] on div "Planned Maint [GEOGRAPHIC_DATA] ([GEOGRAPHIC_DATA]) Unplanned Maint [GEOGRAPHIC…" at bounding box center [307, 138] width 478 height 234
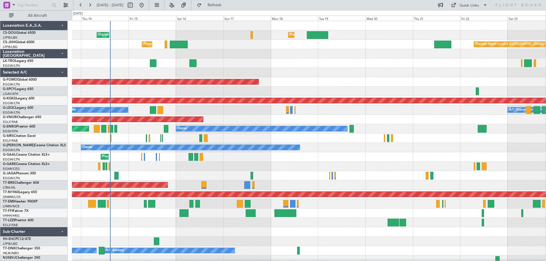
click at [294, 69] on div at bounding box center [308, 72] width 473 height 9
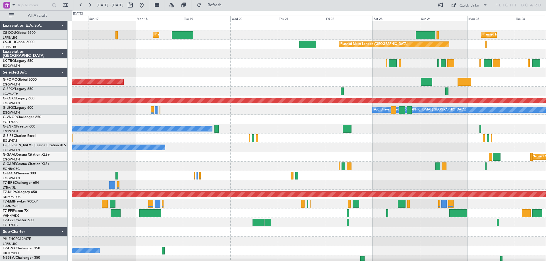
scroll to position [3, 0]
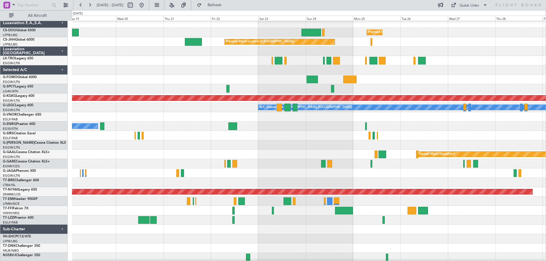
click at [162, 69] on div at bounding box center [308, 69] width 473 height 9
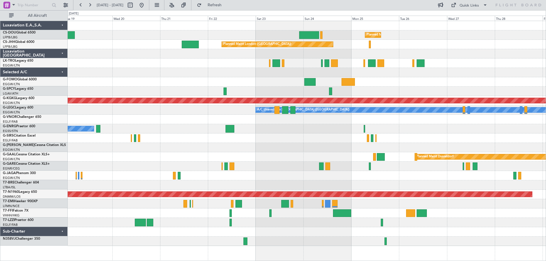
scroll to position [0, 0]
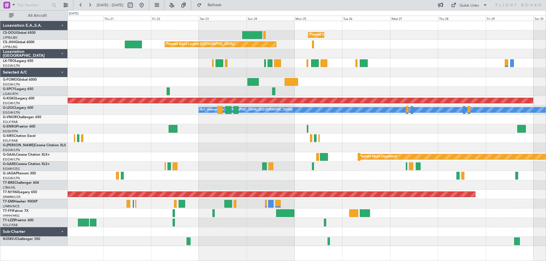
click at [360, 84] on div "Planned Maint [GEOGRAPHIC_DATA] ([GEOGRAPHIC_DATA]) Planned Maint [GEOGRAPHIC_D…" at bounding box center [307, 133] width 478 height 225
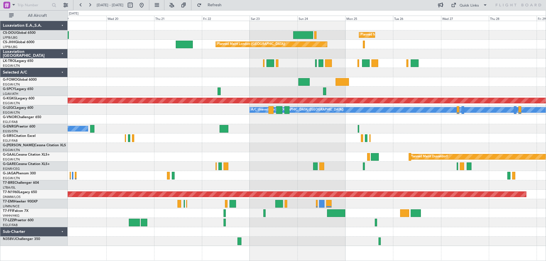
click at [505, 74] on div "Planned Maint [GEOGRAPHIC_DATA] ([GEOGRAPHIC_DATA]) Planned Maint [GEOGRAPHIC_D…" at bounding box center [307, 133] width 478 height 225
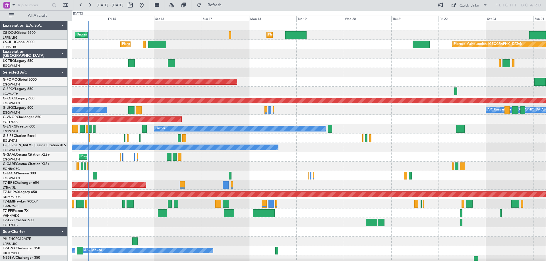
click at [475, 92] on div "Planned Maint [GEOGRAPHIC_DATA] ([GEOGRAPHIC_DATA]) Unplanned Maint [GEOGRAPHIC…" at bounding box center [308, 143] width 473 height 244
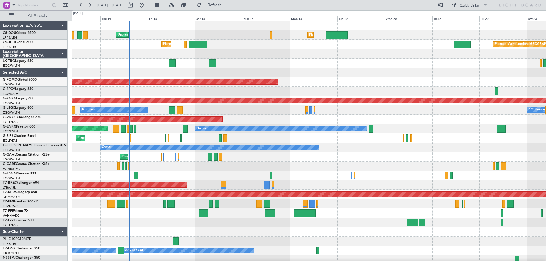
click at [299, 65] on div "Unplanned Maint [GEOGRAPHIC_DATA] ([GEOGRAPHIC_DATA])" at bounding box center [308, 63] width 473 height 9
click at [313, 59] on div "Unplanned Maint [GEOGRAPHIC_DATA] ([GEOGRAPHIC_DATA])" at bounding box center [308, 63] width 473 height 9
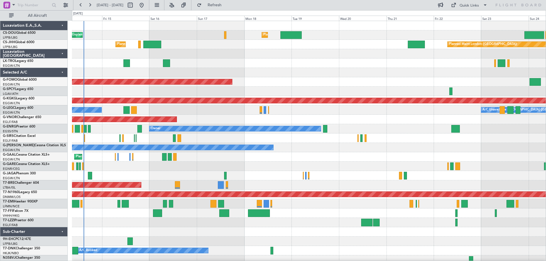
scroll to position [0, 0]
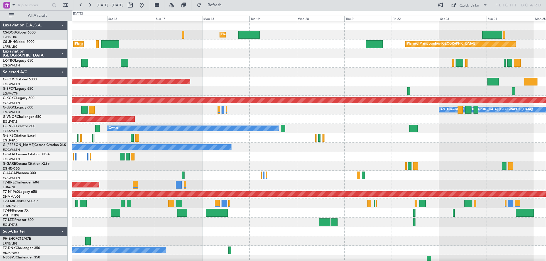
click at [254, 71] on div at bounding box center [308, 72] width 473 height 9
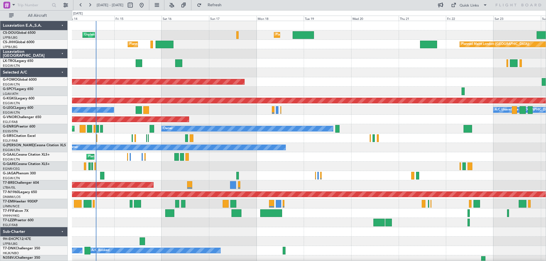
click at [284, 74] on div at bounding box center [308, 72] width 473 height 9
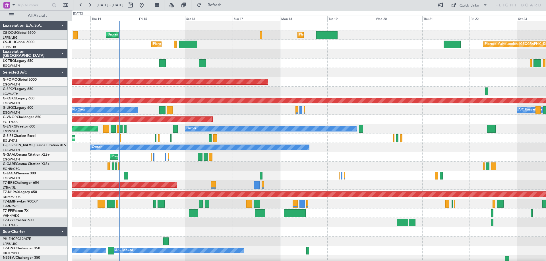
click at [308, 75] on div at bounding box center [308, 72] width 473 height 9
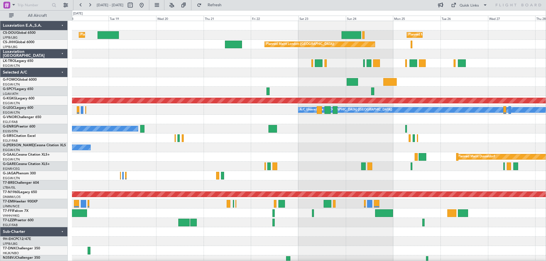
click at [191, 65] on div "Planned Maint [GEOGRAPHIC_DATA] ([GEOGRAPHIC_DATA]) Planned Maint [GEOGRAPHIC_D…" at bounding box center [308, 143] width 473 height 244
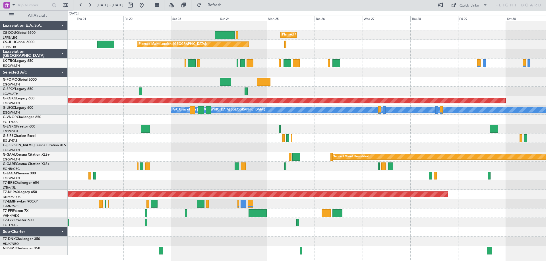
click at [333, 86] on div at bounding box center [307, 81] width 478 height 9
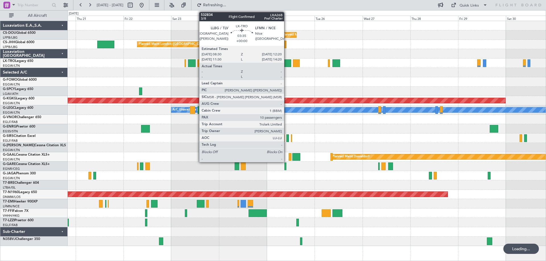
click at [286, 63] on div at bounding box center [287, 63] width 8 height 8
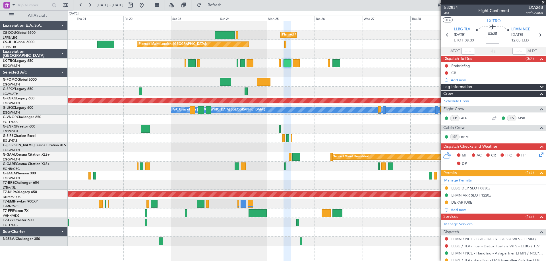
click at [542, 2] on span at bounding box center [543, 2] width 6 height 5
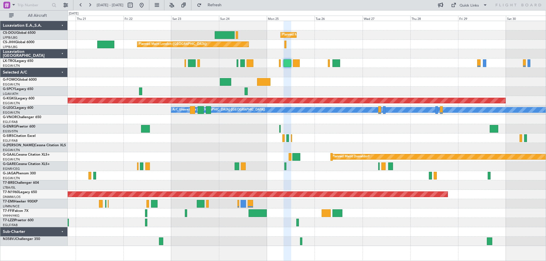
type input "0"
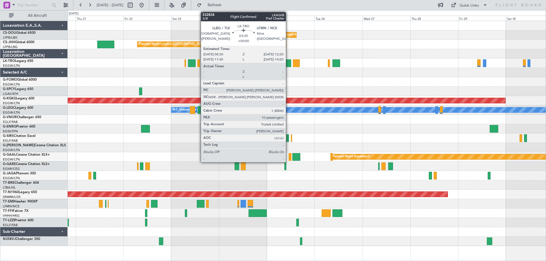
click at [288, 62] on div at bounding box center [287, 63] width 8 height 8
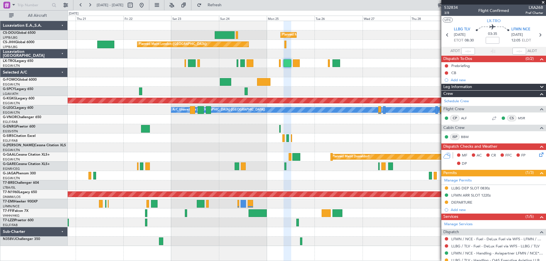
click at [542, 2] on span at bounding box center [543, 2] width 6 height 5
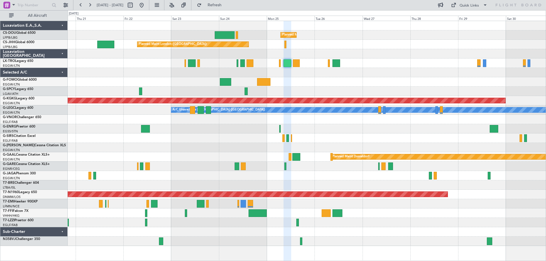
type input "0"
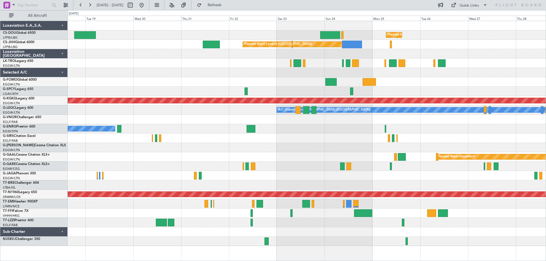
click at [306, 63] on div "Planned Maint [GEOGRAPHIC_DATA] ([GEOGRAPHIC_DATA]) Planned Maint [GEOGRAPHIC_D…" at bounding box center [307, 133] width 478 height 225
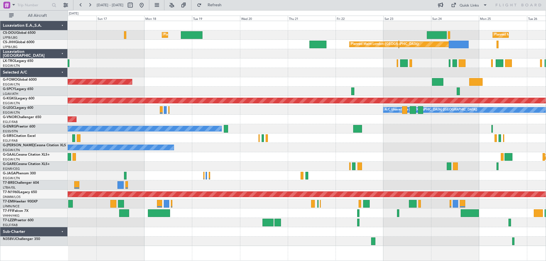
click at [337, 66] on div at bounding box center [307, 63] width 478 height 9
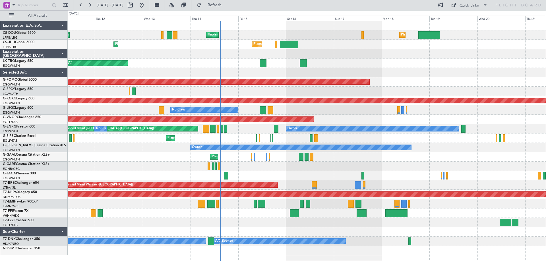
click at [427, 71] on div "Planned Maint [GEOGRAPHIC_DATA] ([GEOGRAPHIC_DATA]) Unplanned Maint [GEOGRAPHIC…" at bounding box center [307, 138] width 478 height 234
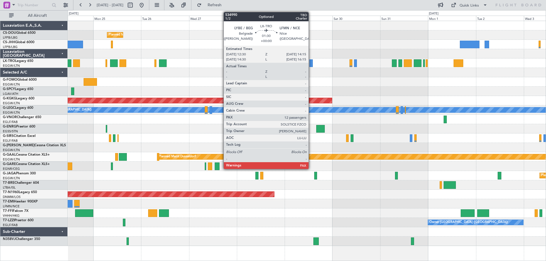
click at [311, 63] on div at bounding box center [311, 63] width 4 height 8
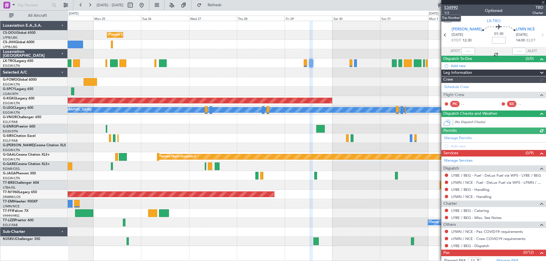
click at [451, 7] on span "534990" at bounding box center [451, 8] width 14 height 6
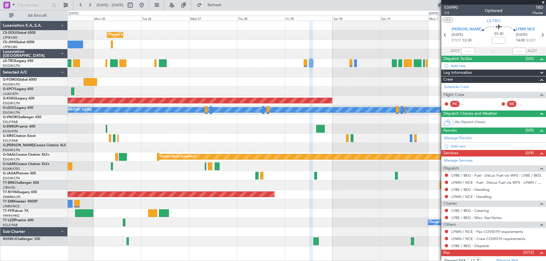
click at [542, 3] on span at bounding box center [543, 2] width 6 height 5
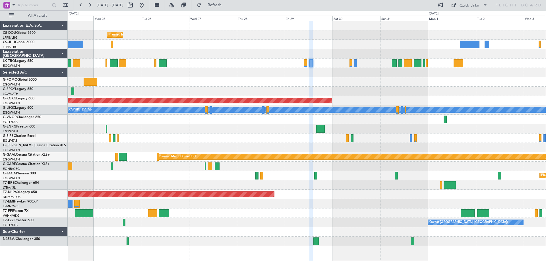
type input "0"
click at [226, 3] on span "Refresh" at bounding box center [215, 5] width 24 height 4
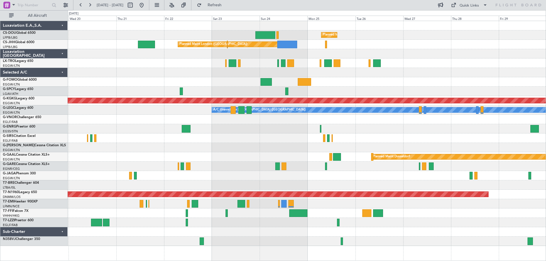
click at [409, 87] on div "Planned Maint [GEOGRAPHIC_DATA] ([GEOGRAPHIC_DATA]) Planned Maint [GEOGRAPHIC_D…" at bounding box center [307, 133] width 478 height 225
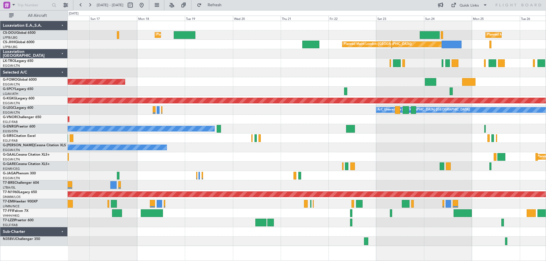
click at [359, 82] on div "Planned Maint Windsor Locks ([PERSON_NAME] Intl)" at bounding box center [307, 81] width 478 height 9
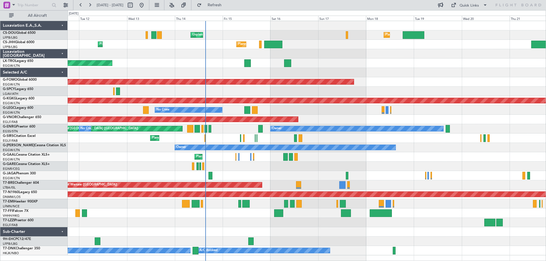
click at [238, 75] on div at bounding box center [307, 72] width 478 height 9
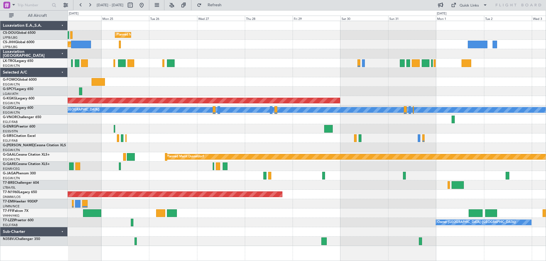
click at [200, 78] on div at bounding box center [307, 81] width 478 height 9
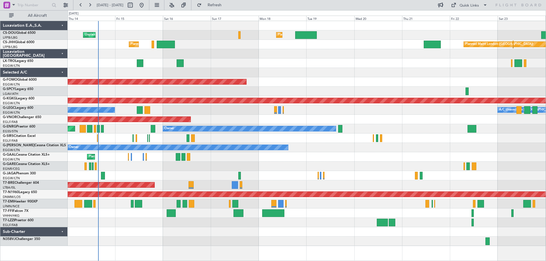
click at [366, 92] on div "Planned Maint [GEOGRAPHIC_DATA] ([GEOGRAPHIC_DATA]) Unplanned Maint [GEOGRAPHIC…" at bounding box center [307, 133] width 478 height 225
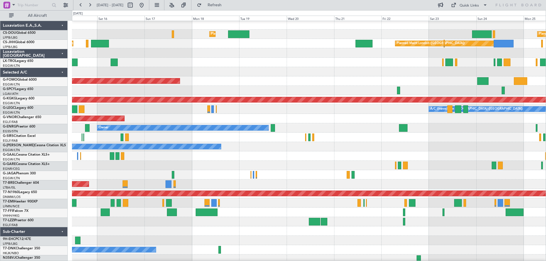
scroll to position [3, 0]
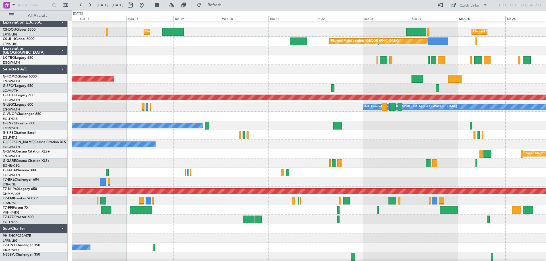
click at [250, 111] on div "A/C Unavailable [GEOGRAPHIC_DATA] ([GEOGRAPHIC_DATA]) No Crew" at bounding box center [308, 106] width 473 height 9
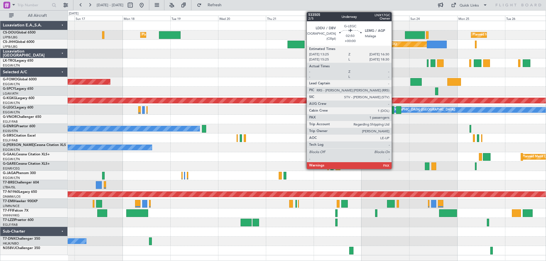
scroll to position [0, 0]
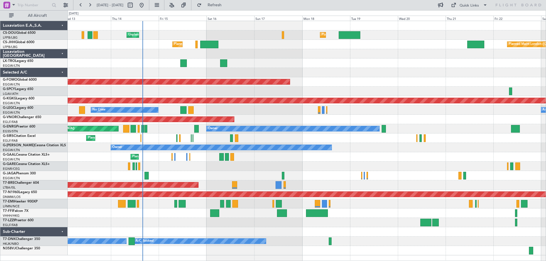
click at [377, 97] on div "Planned Maint [GEOGRAPHIC_DATA] ([GEOGRAPHIC_DATA]) Unplanned Maint [GEOGRAPHIC…" at bounding box center [307, 138] width 478 height 234
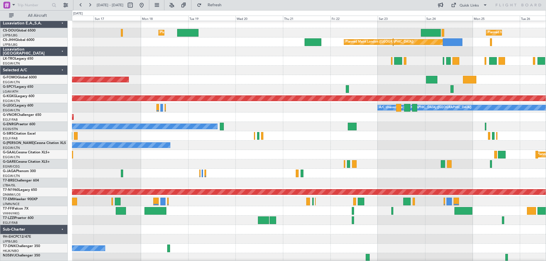
click at [232, 56] on div at bounding box center [308, 60] width 473 height 9
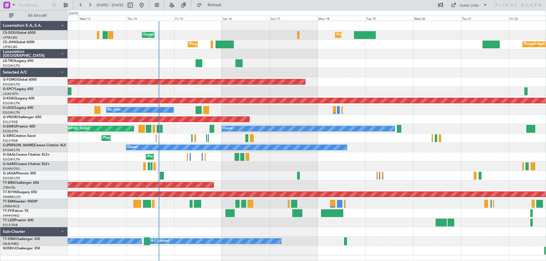
click at [370, 68] on div "Unplanned Maint [GEOGRAPHIC_DATA] ([GEOGRAPHIC_DATA])" at bounding box center [307, 63] width 478 height 9
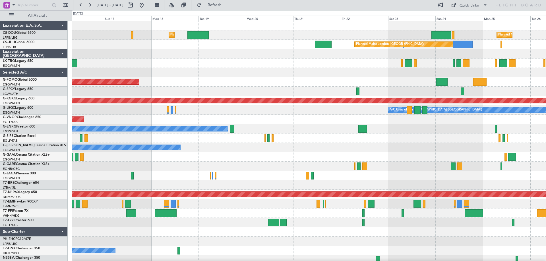
click at [286, 71] on div at bounding box center [308, 72] width 473 height 9
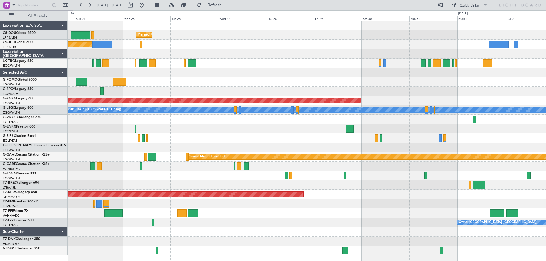
click at [212, 44] on div "Planned Maint [GEOGRAPHIC_DATA] ([GEOGRAPHIC_DATA]) Planned Maint [GEOGRAPHIC_D…" at bounding box center [307, 138] width 478 height 234
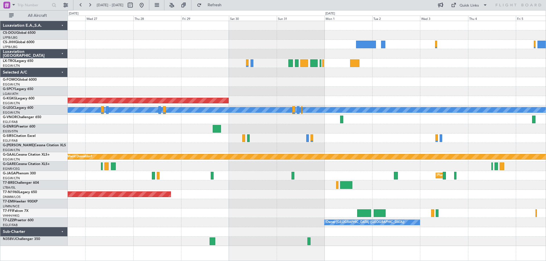
click at [184, 56] on div "Planned Maint [GEOGRAPHIC_DATA] ([GEOGRAPHIC_DATA]) Planned Maint [GEOGRAPHIC_D…" at bounding box center [307, 133] width 478 height 225
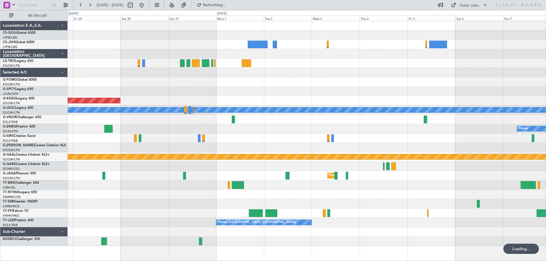
click at [277, 59] on div "AOG Maint [GEOGRAPHIC_DATA] (Ataturk) A/C Unavailable [GEOGRAPHIC_DATA] ([GEOGR…" at bounding box center [307, 133] width 478 height 225
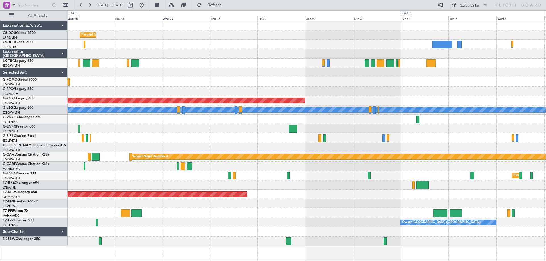
click at [401, 62] on div "Planned Maint [GEOGRAPHIC_DATA] ([GEOGRAPHIC_DATA]) Planned Maint [GEOGRAPHIC_D…" at bounding box center [307, 133] width 478 height 225
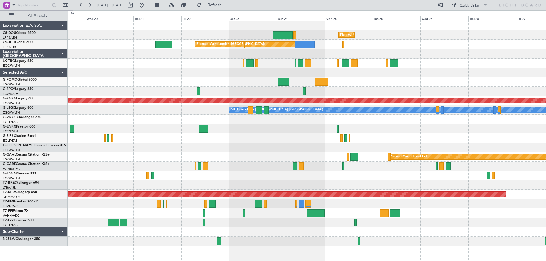
click at [425, 65] on div "Planned Maint [GEOGRAPHIC_DATA] ([GEOGRAPHIC_DATA]) Planned Maint [GEOGRAPHIC_D…" at bounding box center [307, 133] width 478 height 225
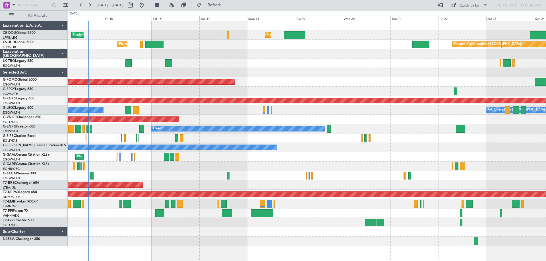
click at [376, 64] on div "Planned Maint [GEOGRAPHIC_DATA] ([GEOGRAPHIC_DATA]) Unplanned Maint [GEOGRAPHIC…" at bounding box center [307, 133] width 478 height 225
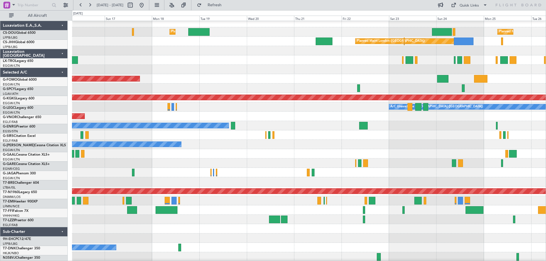
scroll to position [3, 0]
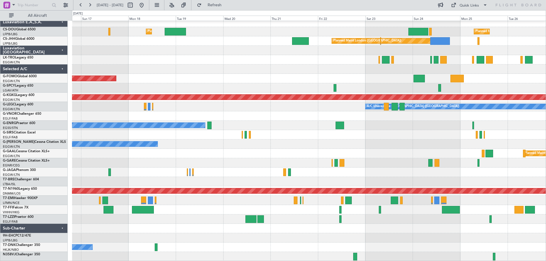
click at [266, 72] on div at bounding box center [308, 69] width 473 height 9
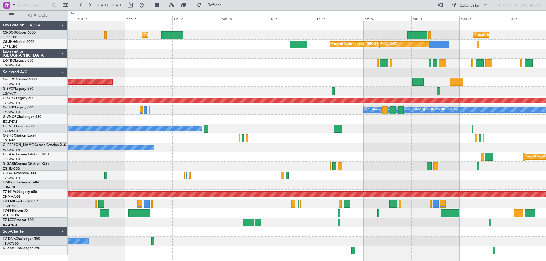
scroll to position [0, 0]
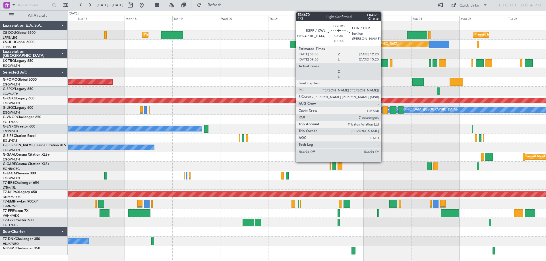
click at [383, 64] on div at bounding box center [384, 63] width 8 height 8
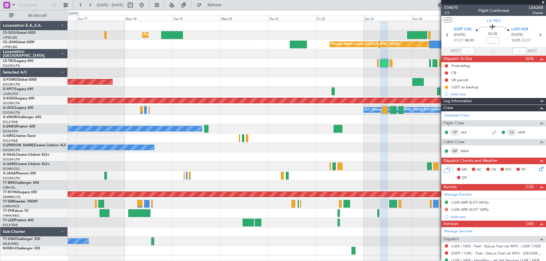
click at [542, 2] on span at bounding box center [543, 2] width 6 height 5
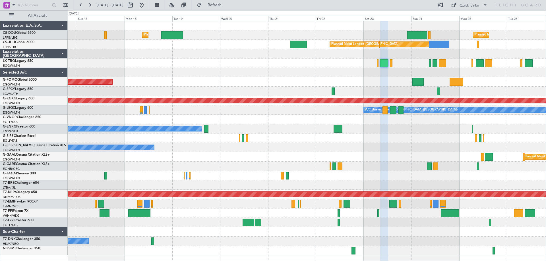
type input "0"
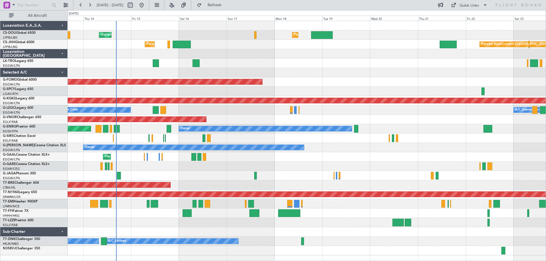
click at [319, 70] on div "Planned Maint [GEOGRAPHIC_DATA] ([GEOGRAPHIC_DATA]) Unplanned Maint [GEOGRAPHIC…" at bounding box center [307, 138] width 478 height 234
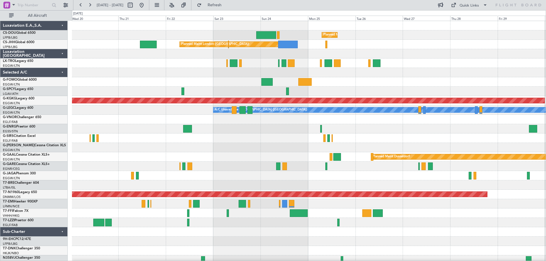
click at [74, 67] on div at bounding box center [308, 63] width 473 height 9
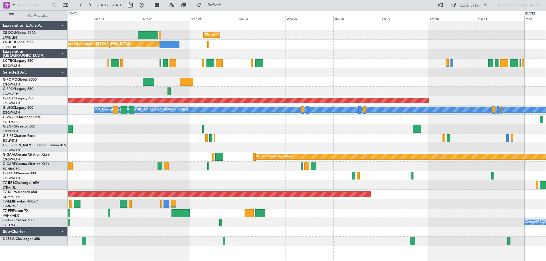
click at [311, 75] on div at bounding box center [307, 72] width 478 height 9
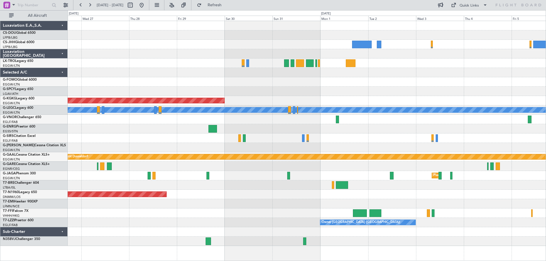
click at [178, 46] on div "Planned Maint [GEOGRAPHIC_DATA] ([GEOGRAPHIC_DATA]) Planned Maint [GEOGRAPHIC_D…" at bounding box center [307, 133] width 478 height 225
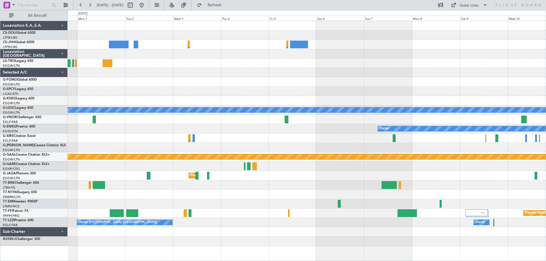
click at [190, 75] on div "AOG Maint [GEOGRAPHIC_DATA] (Ataturk) A/C Unavailable [GEOGRAPHIC_DATA] ([GEOGR…" at bounding box center [307, 133] width 478 height 225
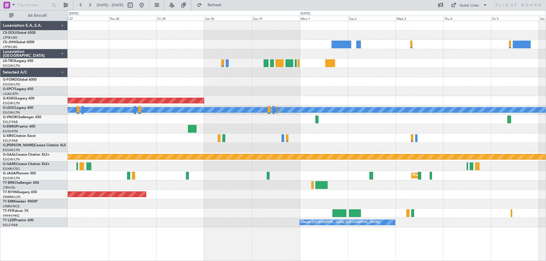
click at [358, 59] on div at bounding box center [307, 63] width 478 height 9
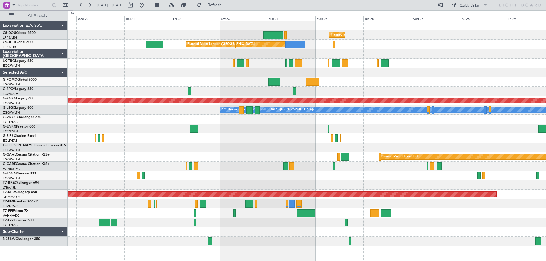
click at [366, 93] on div at bounding box center [307, 91] width 478 height 9
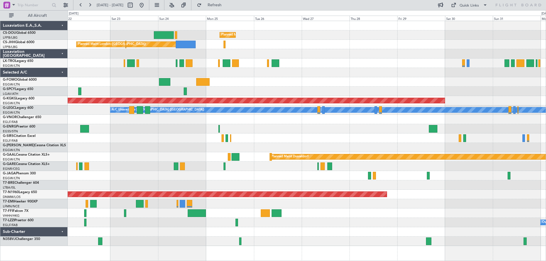
click at [307, 82] on div at bounding box center [307, 81] width 478 height 9
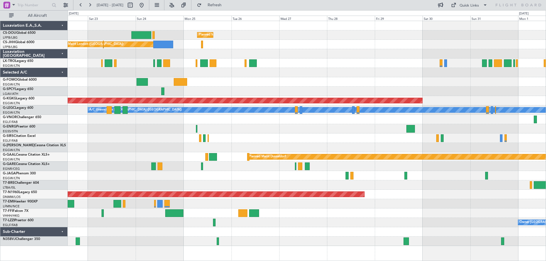
click at [356, 76] on div "Planned Maint [GEOGRAPHIC_DATA] ([GEOGRAPHIC_DATA]) Planned Maint [GEOGRAPHIC_D…" at bounding box center [307, 133] width 478 height 225
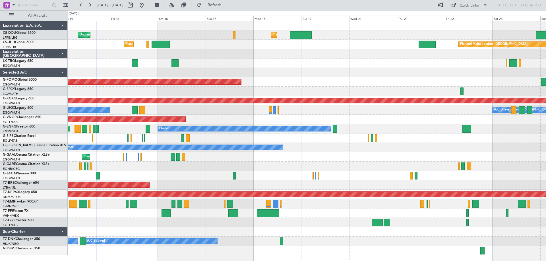
click at [376, 83] on div "Planned Maint [GEOGRAPHIC_DATA] ([GEOGRAPHIC_DATA]) Unplanned Maint [GEOGRAPHIC…" at bounding box center [307, 138] width 478 height 234
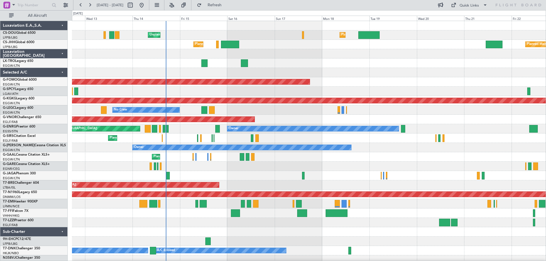
click at [325, 84] on div "Planned Maint Windsor Locks ([PERSON_NAME] Intl)" at bounding box center [308, 81] width 473 height 9
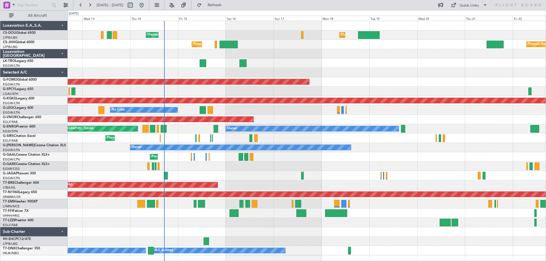
click at [319, 59] on div "Unplanned Maint [GEOGRAPHIC_DATA] ([GEOGRAPHIC_DATA])" at bounding box center [307, 63] width 478 height 9
